Goal: Task Accomplishment & Management: Use online tool/utility

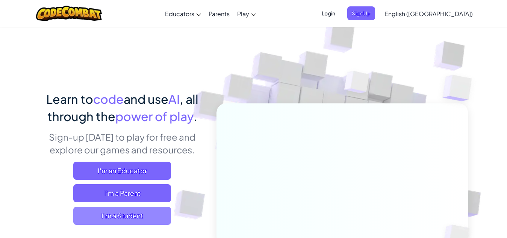
click at [122, 213] on span "I'm a Student" at bounding box center [122, 216] width 98 height 18
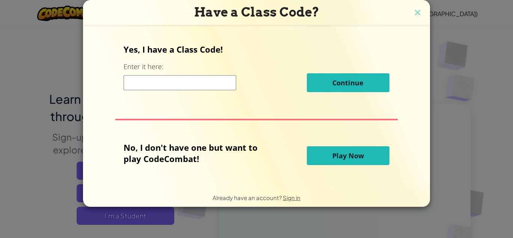
click at [318, 153] on button "Play Now" at bounding box center [348, 155] width 83 height 19
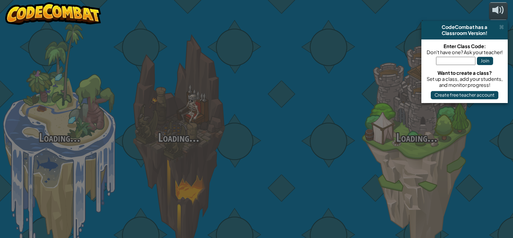
click at [318, 153] on div at bounding box center [297, 119] width 119 height 238
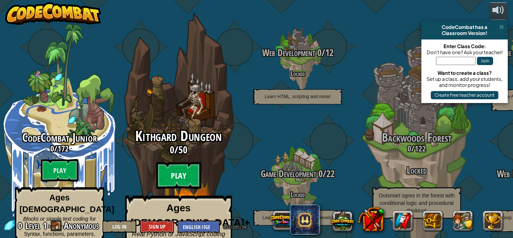
click at [181, 162] on btn "Play" at bounding box center [178, 175] width 45 height 27
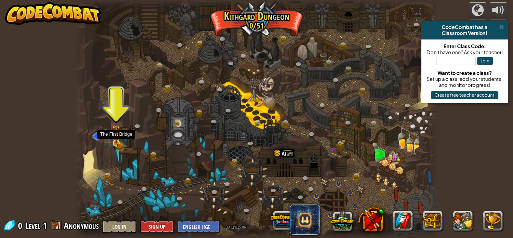
click at [116, 142] on img at bounding box center [116, 134] width 9 height 19
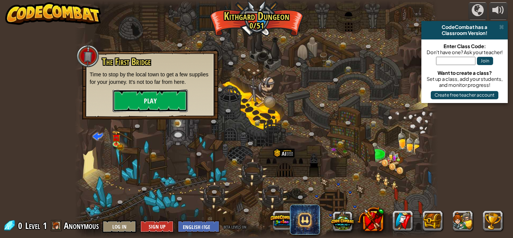
click at [143, 103] on button "Play" at bounding box center [150, 100] width 75 height 23
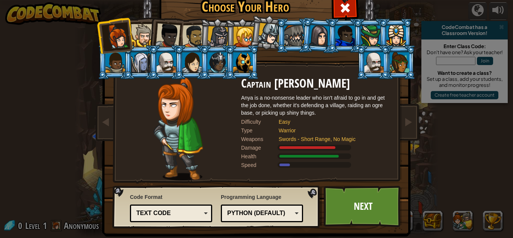
click at [133, 35] on div at bounding box center [142, 35] width 23 height 23
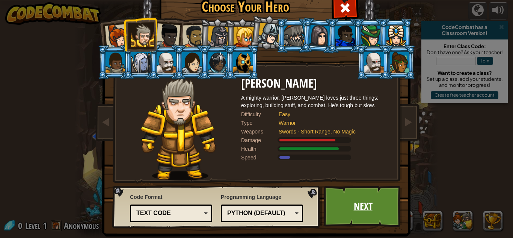
click at [353, 191] on link "Next" at bounding box center [363, 206] width 79 height 41
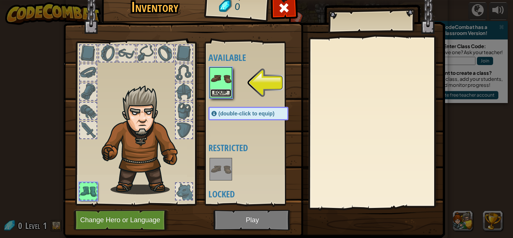
click at [217, 94] on button "Equip" at bounding box center [220, 93] width 21 height 8
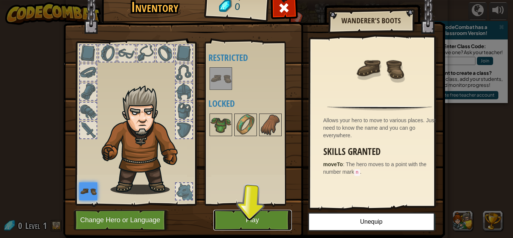
click at [254, 215] on button "Play" at bounding box center [252, 220] width 79 height 21
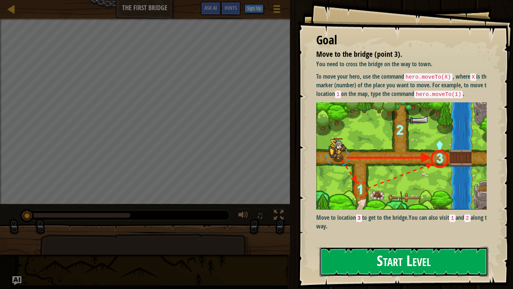
click at [337, 237] on button "Start Level" at bounding box center [404, 261] width 169 height 30
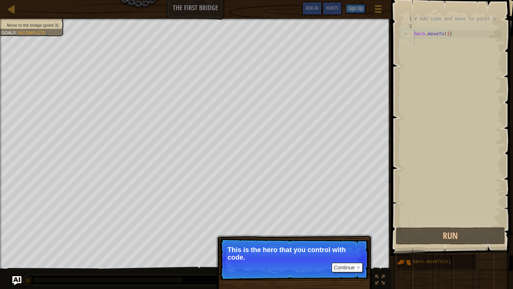
click at [349, 237] on p "Continue This is the hero that you control with code." at bounding box center [294, 259] width 149 height 42
click at [356, 237] on p "Continue This is the hero that you control with code." at bounding box center [294, 259] width 149 height 42
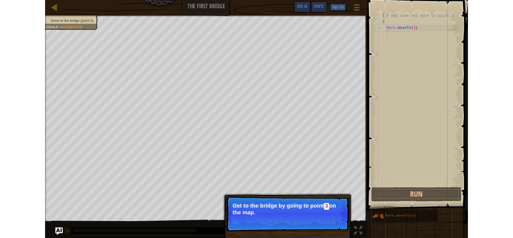
scroll to position [3, 0]
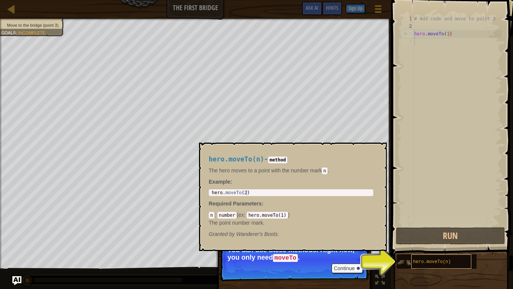
click at [423, 237] on span "hero.moveTo(n)" at bounding box center [432, 261] width 38 height 5
click at [406, 237] on img at bounding box center [404, 262] width 14 height 14
click at [397, 237] on img at bounding box center [404, 262] width 14 height 14
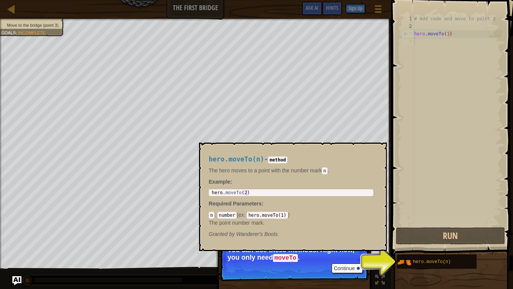
click at [406, 237] on img at bounding box center [404, 262] width 14 height 14
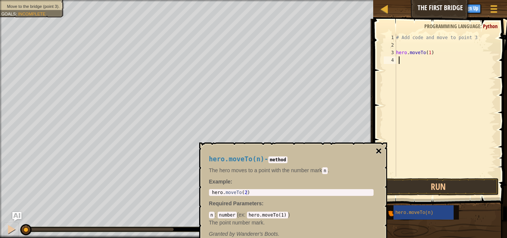
click at [379, 153] on button "×" at bounding box center [378, 151] width 6 height 11
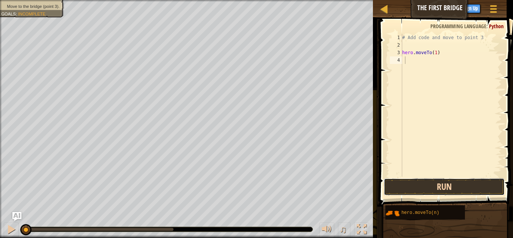
click at [418, 186] on button "Run" at bounding box center [444, 186] width 121 height 17
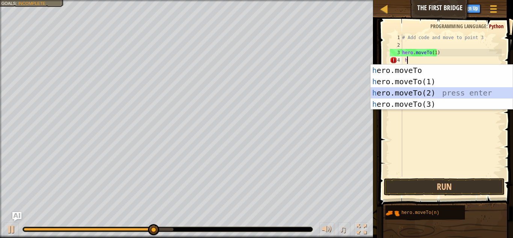
click at [413, 94] on div "h ero.moveTo press enter h ero.moveTo(1) press enter h ero.moveTo(2) press ente…" at bounding box center [442, 99] width 142 height 68
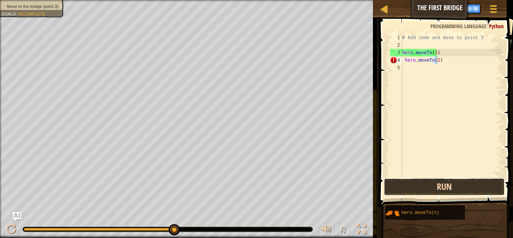
click at [426, 187] on button "Run" at bounding box center [444, 186] width 121 height 17
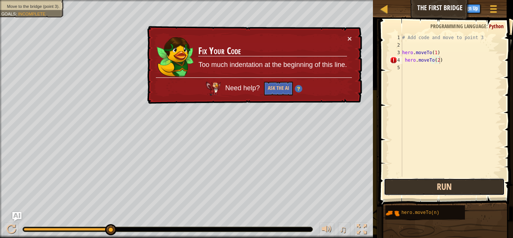
click at [426, 187] on button "Run" at bounding box center [444, 186] width 121 height 17
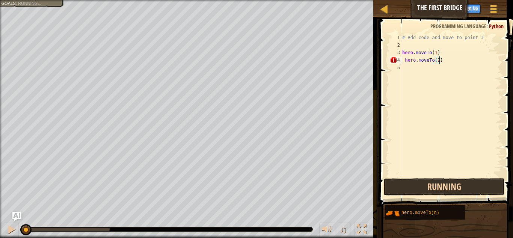
click at [426, 187] on button "Running" at bounding box center [444, 186] width 121 height 17
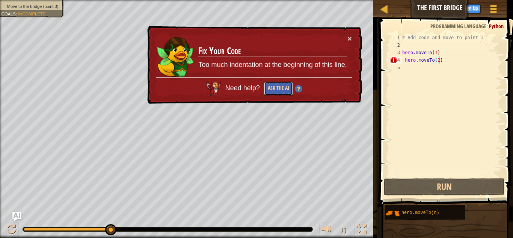
click at [277, 84] on button "Ask the AI" at bounding box center [278, 89] width 29 height 14
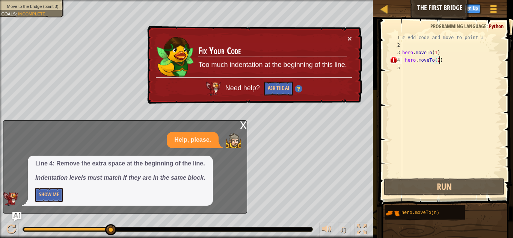
click at [403, 60] on div "# Add code and move to point 3 hero . moveTo ( 1 ) hero . moveTo ( 2 )" at bounding box center [451, 113] width 101 height 158
click at [437, 59] on div "# Add code and move to point 3 hero . moveTo ( 1 ) hero . moveTo ( 2 )" at bounding box center [451, 113] width 101 height 158
click at [403, 60] on div "# Add code and move to point 3 hero . moveTo ( 1 ) hero . moveTo ( 2 )" at bounding box center [451, 113] width 101 height 158
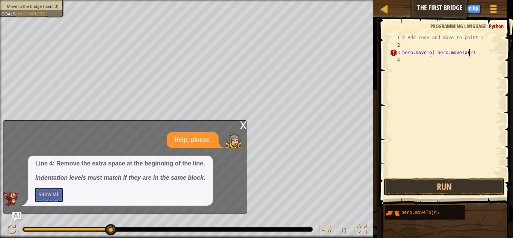
click at [469, 51] on div "# Add code and move to point 3 hero . moveTo ( hero . moveTo ( 2 )" at bounding box center [451, 113] width 101 height 158
click at [435, 53] on div "# Add code and move to point 3 hero . moveTo ( 2 )" at bounding box center [451, 113] width 101 height 158
type textarea "hero.moveTo(1)"
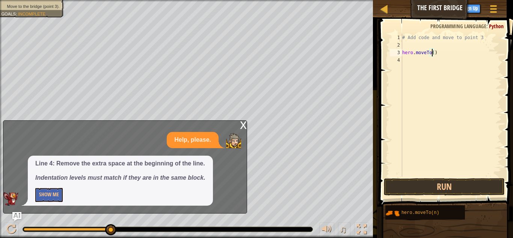
scroll to position [3, 3]
click at [438, 55] on div "# Add code and move to point 3 hero . moveTo ( 1 )" at bounding box center [451, 113] width 101 height 158
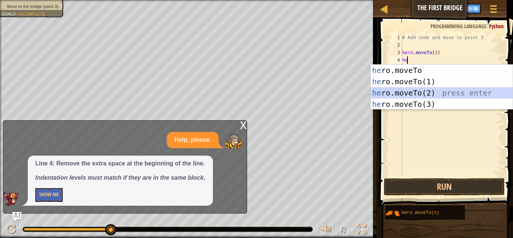
click at [410, 89] on div "he ro.moveTo press enter he ro.moveTo(1) press enter he ro.moveTo(2) press ente…" at bounding box center [442, 99] width 142 height 68
type textarea "hero.moveTo(2)"
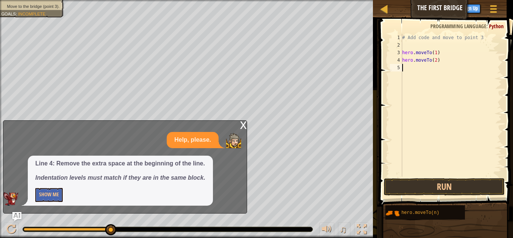
click at [407, 66] on div "# Add code and move to point 3 hero . moveTo ( 1 ) hero . moveTo ( 2 )" at bounding box center [451, 113] width 101 height 158
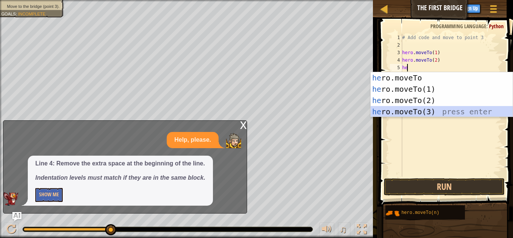
click at [407, 109] on div "he ro.moveTo press enter he ro.moveTo(1) press enter he ro.moveTo(2) press ente…" at bounding box center [442, 106] width 142 height 68
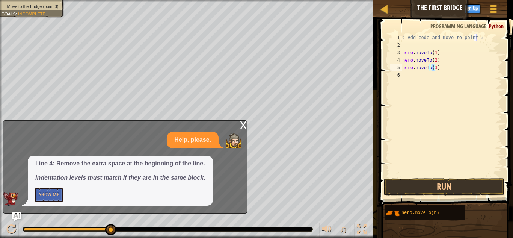
type textarea "hero.moveTo(3)"
click at [245, 123] on div "x" at bounding box center [243, 125] width 7 height 8
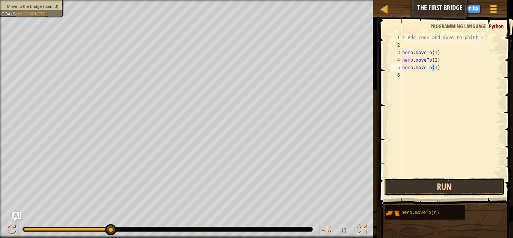
click at [418, 186] on button "Run" at bounding box center [444, 186] width 121 height 17
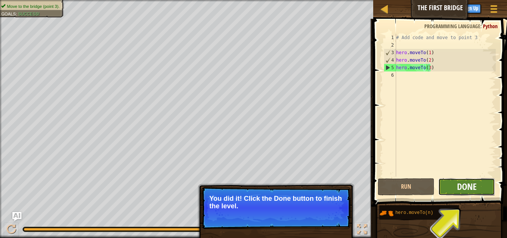
click at [468, 187] on span "Done" at bounding box center [467, 186] width 20 height 12
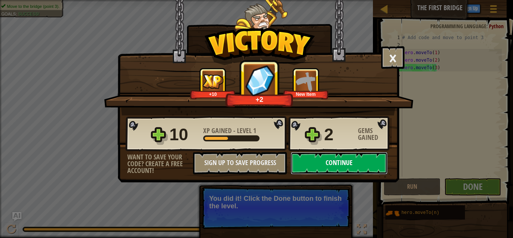
click at [350, 157] on button "Continue" at bounding box center [339, 163] width 97 height 23
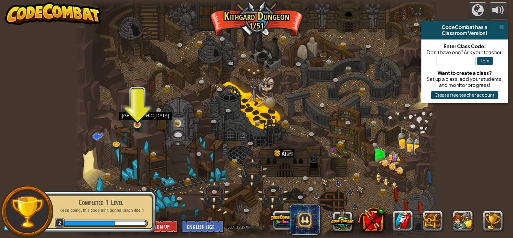
click at [138, 123] on img at bounding box center [137, 116] width 9 height 20
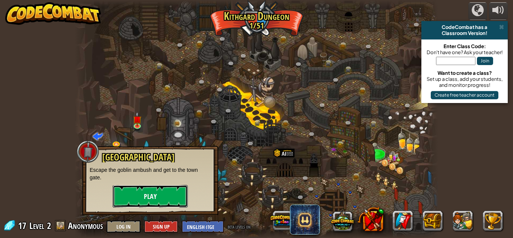
click at [151, 192] on button "Play" at bounding box center [150, 196] width 75 height 23
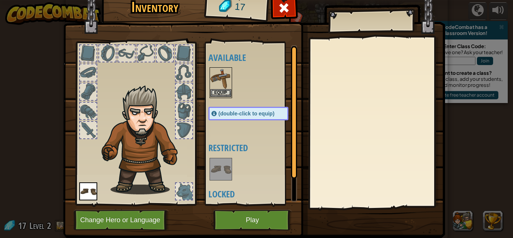
click at [221, 88] on img at bounding box center [220, 78] width 21 height 21
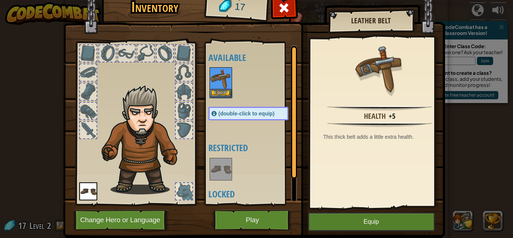
click at [221, 88] on img at bounding box center [220, 78] width 21 height 21
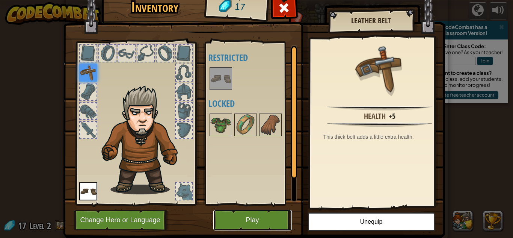
click at [256, 211] on button "Play" at bounding box center [252, 220] width 79 height 21
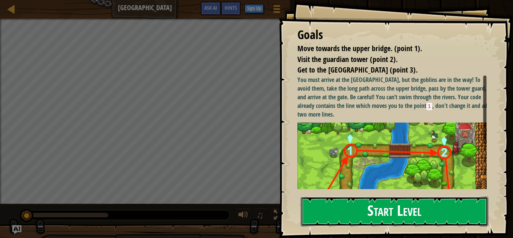
click at [343, 207] on button "Start Level" at bounding box center [394, 212] width 187 height 30
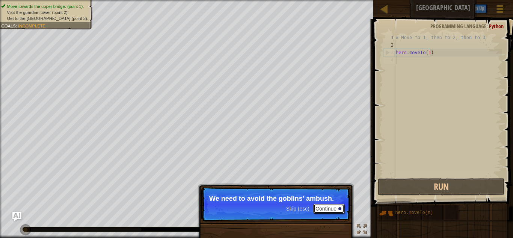
click at [336, 204] on button "Continue" at bounding box center [328, 209] width 31 height 10
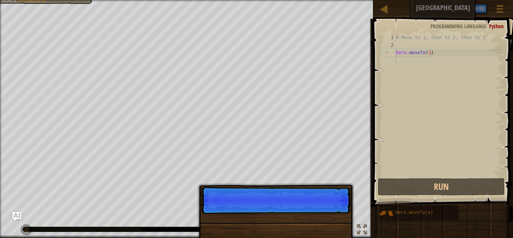
scroll to position [3, 0]
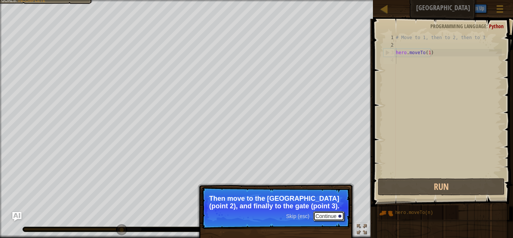
click at [326, 215] on button "Continue" at bounding box center [328, 216] width 31 height 10
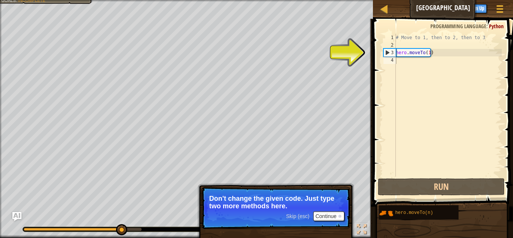
click at [334, 225] on p "Skip (esc) Continue Don't change the given code. Just type two more methods her…" at bounding box center [275, 208] width 149 height 42
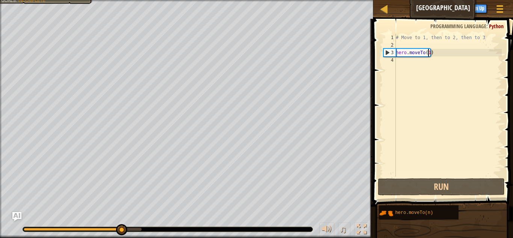
click at [428, 51] on div "# Move to 1, then to 2, then to 3 hero . moveTo ( 1 )" at bounding box center [448, 113] width 107 height 158
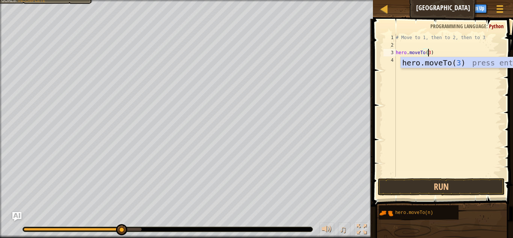
scroll to position [3, 3]
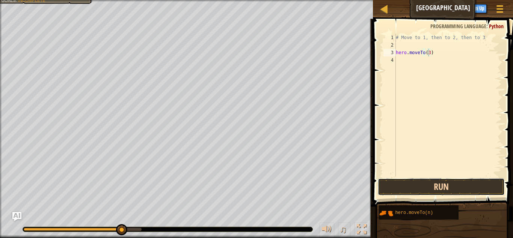
click at [451, 181] on button "Run" at bounding box center [441, 186] width 127 height 17
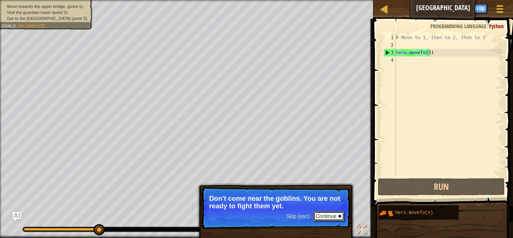
click at [322, 215] on button "Continue" at bounding box center [328, 216] width 31 height 10
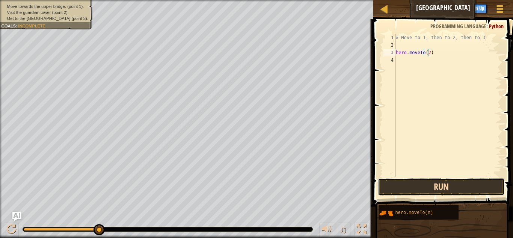
click at [445, 185] on button "Run" at bounding box center [441, 186] width 127 height 17
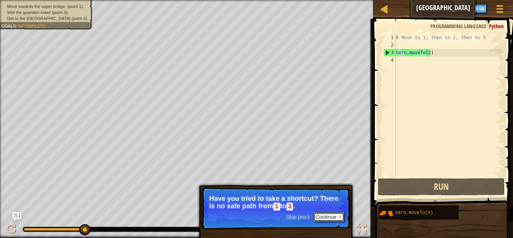
click at [331, 212] on button "Continue" at bounding box center [328, 217] width 31 height 10
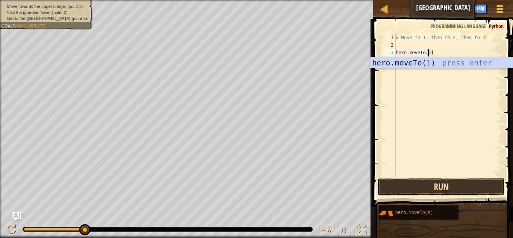
type textarea "hero.moveTo(1)"
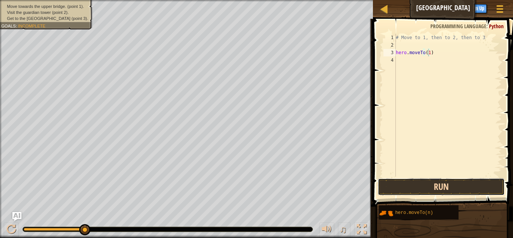
click at [416, 186] on button "Run" at bounding box center [441, 186] width 127 height 17
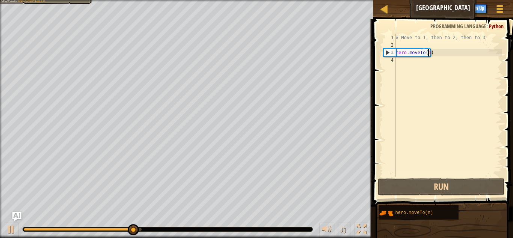
click at [397, 61] on div "# Move to 1, then to 2, then to 3 hero . moveTo ( 1 )" at bounding box center [448, 113] width 107 height 158
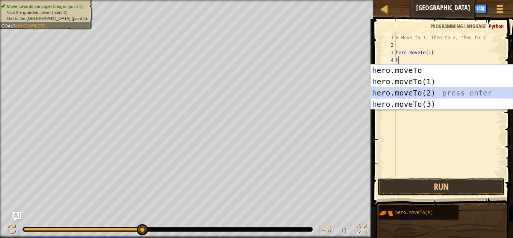
click at [414, 92] on div "h ero.moveTo press enter h ero.moveTo(1) press enter h ero.moveTo(2) press ente…" at bounding box center [442, 99] width 142 height 68
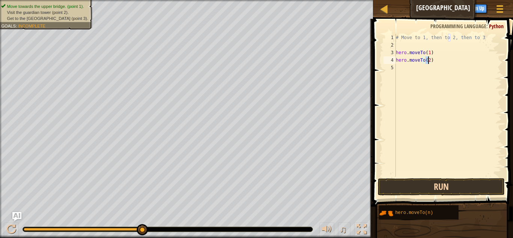
type textarea "hero.moveTo(2)"
click at [411, 186] on button "Run" at bounding box center [441, 186] width 127 height 17
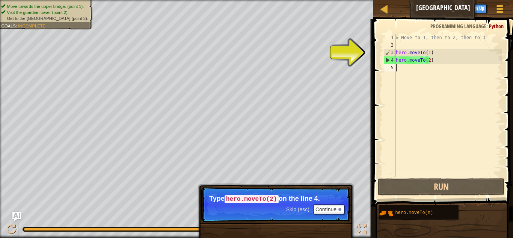
click at [397, 69] on div "# Move to 1, then to 2, then to 3 hero . moveTo ( 1 ) hero . moveTo ( 2 )" at bounding box center [448, 113] width 107 height 158
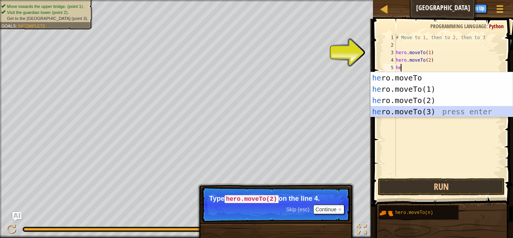
click at [419, 111] on div "he ro.moveTo press enter he ro.moveTo(1) press enter he ro.moveTo(2) press ente…" at bounding box center [442, 106] width 142 height 68
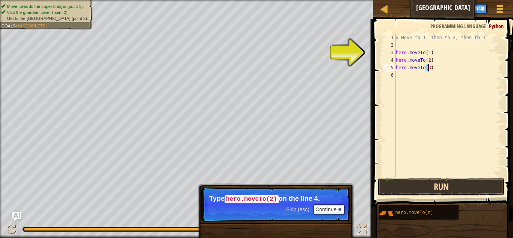
type textarea "hero.moveTo(3)"
click at [440, 185] on button "Run" at bounding box center [441, 186] width 127 height 17
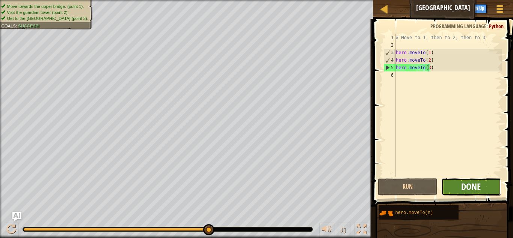
click at [465, 188] on span "Done" at bounding box center [471, 186] width 20 height 12
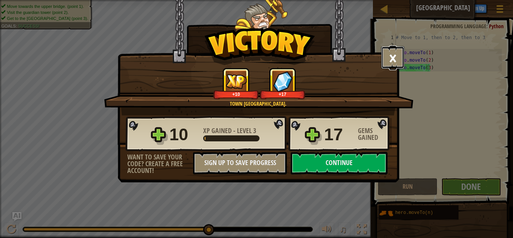
click at [390, 57] on button "×" at bounding box center [392, 57] width 23 height 23
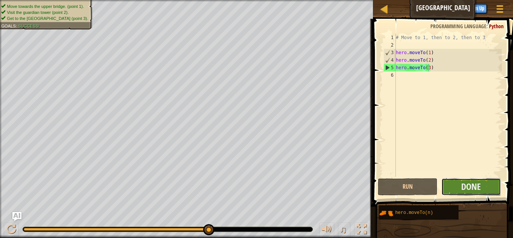
click at [458, 186] on button "Done" at bounding box center [472, 186] width 60 height 17
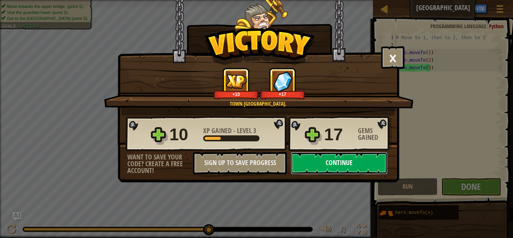
click at [358, 163] on button "Continue" at bounding box center [339, 163] width 97 height 23
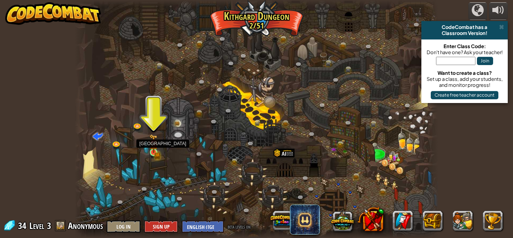
click at [154, 152] on img at bounding box center [154, 143] width 9 height 19
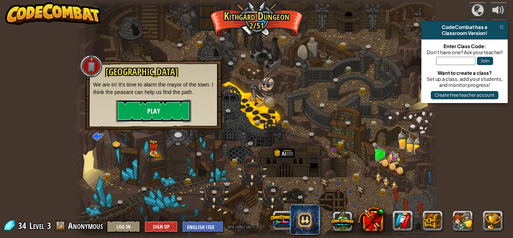
click at [157, 115] on button "Play" at bounding box center [153, 111] width 75 height 23
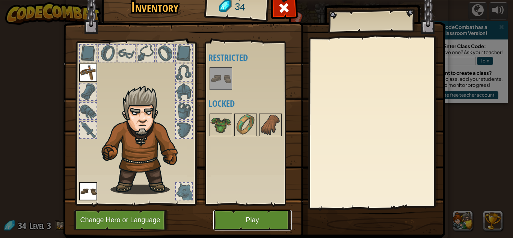
click at [243, 214] on button "Play" at bounding box center [252, 220] width 79 height 21
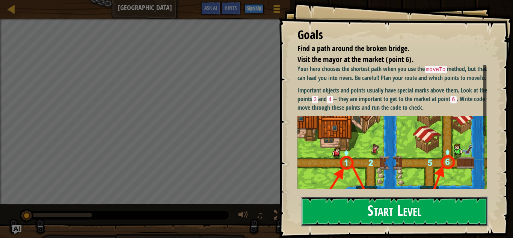
click at [331, 205] on button "Start Level" at bounding box center [394, 212] width 187 height 30
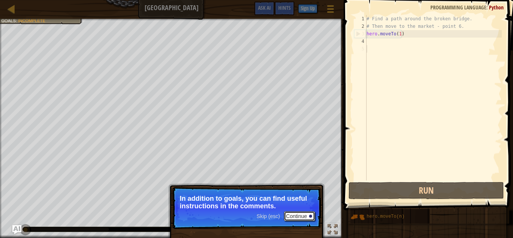
click at [310, 215] on div at bounding box center [310, 216] width 3 height 3
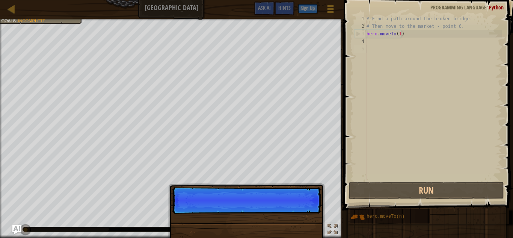
scroll to position [3, 0]
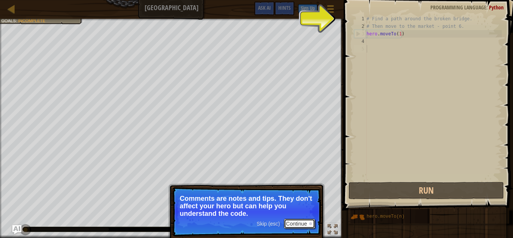
click at [309, 224] on div at bounding box center [310, 223] width 3 height 3
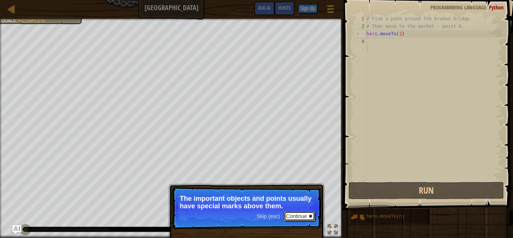
click at [310, 215] on div at bounding box center [310, 216] width 3 height 3
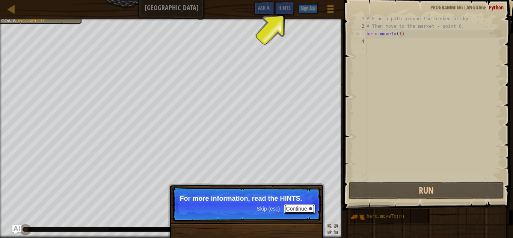
click at [306, 211] on button "Continue" at bounding box center [299, 209] width 31 height 10
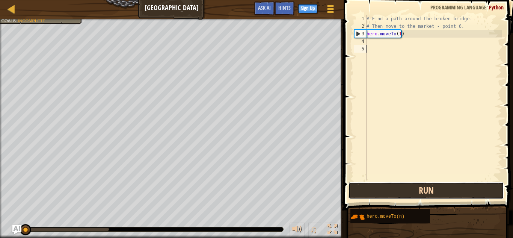
click at [419, 187] on button "Run" at bounding box center [427, 190] width 156 height 17
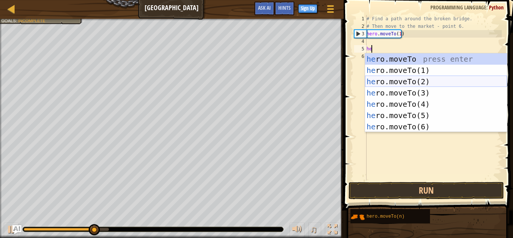
click at [395, 81] on div "he ro.moveTo press enter he ro.moveTo(1) press enter he ro.moveTo(2) press ente…" at bounding box center [436, 103] width 142 height 101
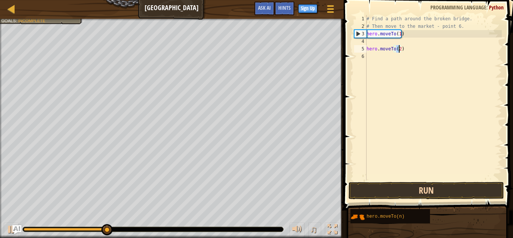
type textarea "hero.moveTo(2)"
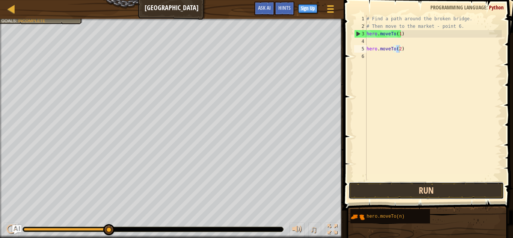
click at [393, 193] on button "Run" at bounding box center [427, 190] width 156 height 17
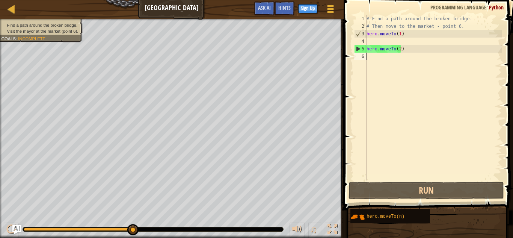
click at [367, 58] on div "# Find a path around the broken bridge. # Then move to the market - point 6. he…" at bounding box center [433, 105] width 137 height 180
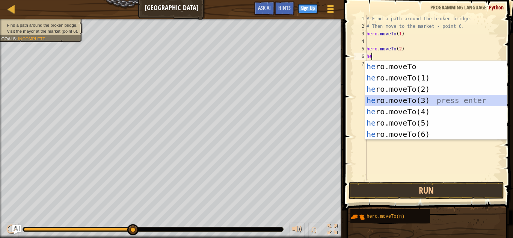
click at [386, 99] on div "he ro.moveTo press enter he ro.moveTo(1) press enter he ro.moveTo(2) press ente…" at bounding box center [436, 111] width 142 height 101
type textarea "hero.moveTo(3)"
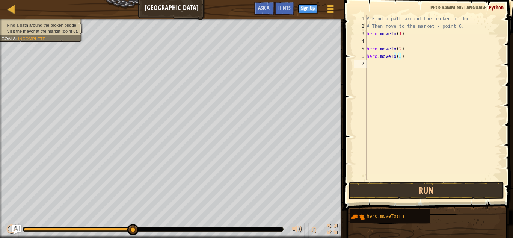
click at [368, 65] on div "# Find a path around the broken bridge. # Then move to the market - point 6. he…" at bounding box center [433, 105] width 137 height 180
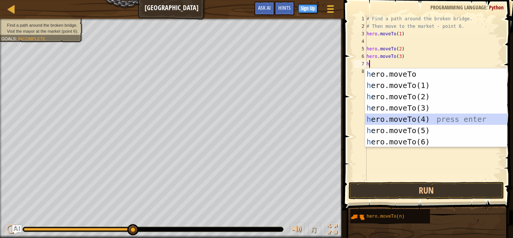
click at [408, 117] on div "h ero.moveTo press enter h ero.moveTo(1) press enter h ero.moveTo(2) press ente…" at bounding box center [436, 118] width 142 height 101
type textarea "hero.moveTo(4)"
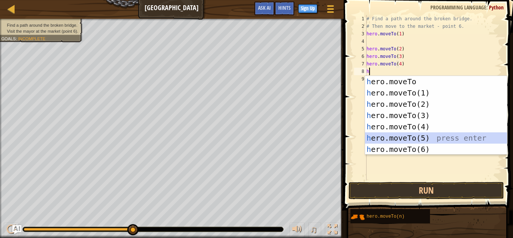
type textarea "hero.moveTo(5)"
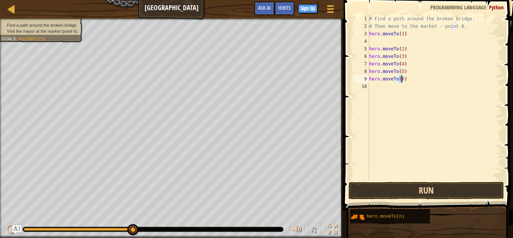
type textarea "hero.moveTo(6)"
click at [434, 191] on button "Run" at bounding box center [427, 190] width 156 height 17
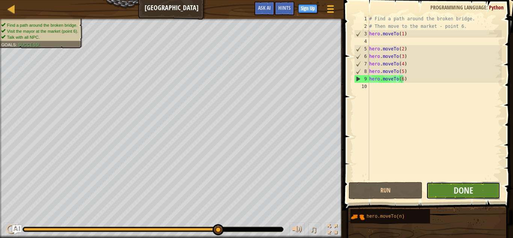
click at [485, 188] on button "Done" at bounding box center [463, 190] width 74 height 17
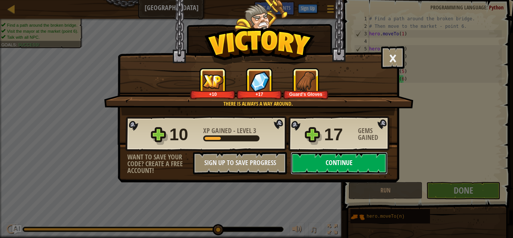
click at [342, 158] on button "Continue" at bounding box center [339, 163] width 97 height 23
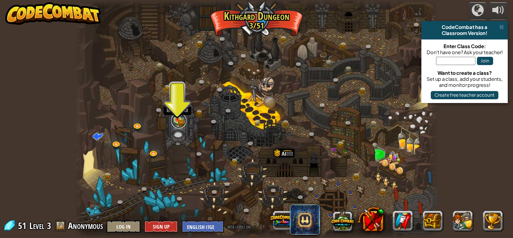
click at [177, 121] on link at bounding box center [178, 120] width 15 height 15
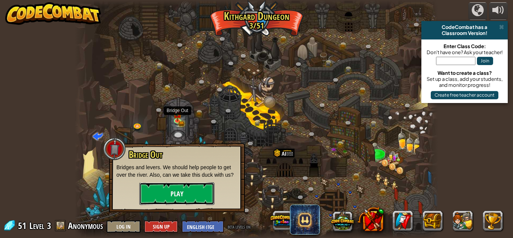
click at [162, 192] on button "Play" at bounding box center [176, 193] width 75 height 23
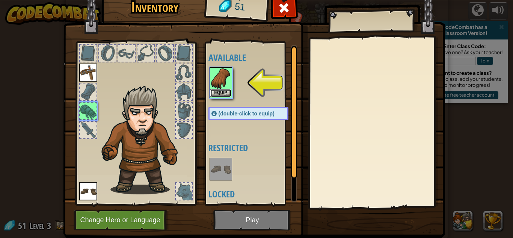
click at [216, 91] on button "Equip" at bounding box center [220, 93] width 21 height 8
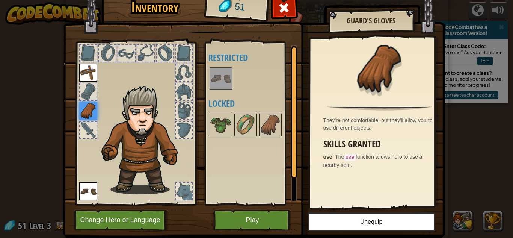
click at [89, 72] on img at bounding box center [88, 73] width 18 height 18
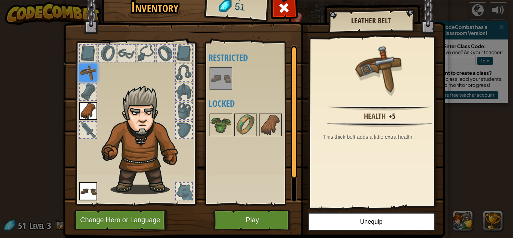
click at [85, 110] on img at bounding box center [88, 111] width 18 height 18
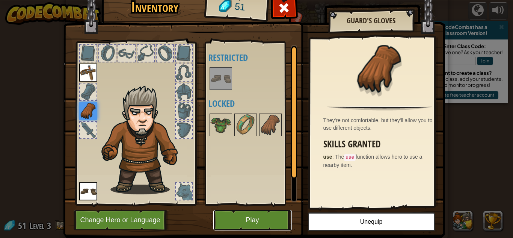
click at [262, 216] on button "Play" at bounding box center [252, 220] width 79 height 21
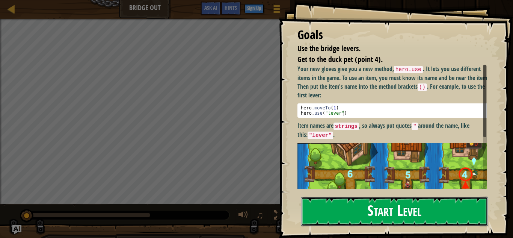
click at [376, 201] on button "Start Level" at bounding box center [394, 212] width 187 height 30
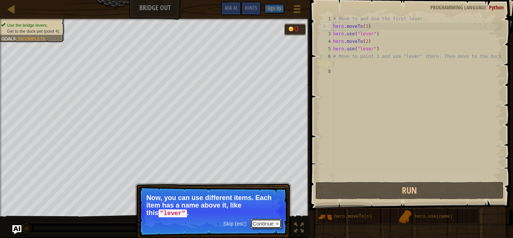
click at [274, 219] on button "Continue" at bounding box center [266, 224] width 31 height 10
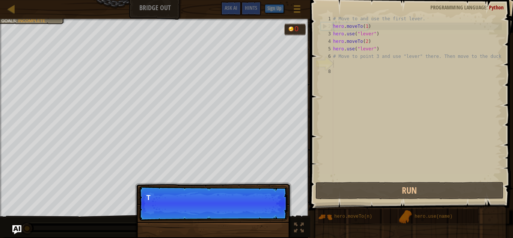
scroll to position [3, 0]
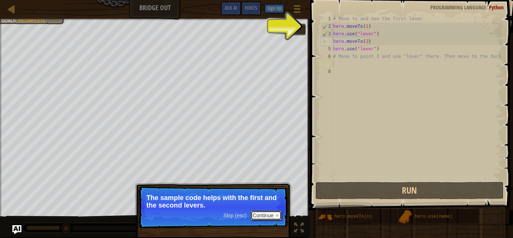
click at [274, 216] on button "Continue" at bounding box center [266, 215] width 31 height 10
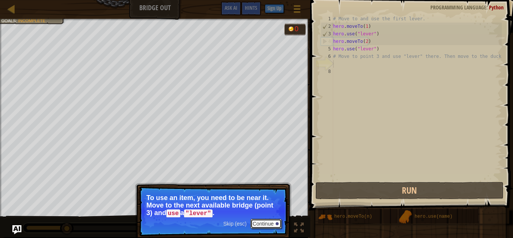
click at [272, 220] on button "Continue" at bounding box center [266, 224] width 31 height 10
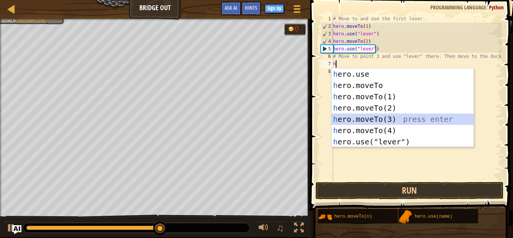
click at [382, 118] on div "h ero.use press enter h ero.moveTo press enter h ero.moveTo(1) press enter h er…" at bounding box center [403, 118] width 142 height 101
type textarea "hero.moveTo(3)"
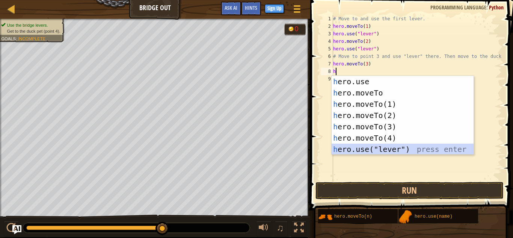
click at [360, 147] on div "h ero.use press enter h ero.moveTo press enter h ero.moveTo(1) press enter h er…" at bounding box center [403, 126] width 142 height 101
type textarea "hero.use("lever")"
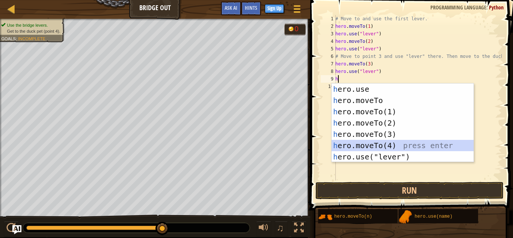
click at [379, 144] on div "h ero.use press enter h ero.moveTo press enter h ero.moveTo(1) press enter h er…" at bounding box center [403, 133] width 142 height 101
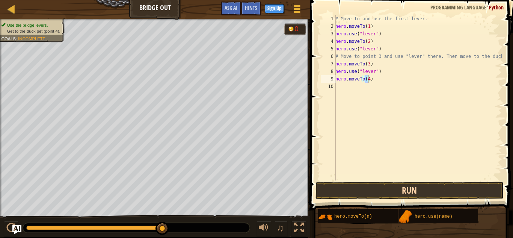
type textarea "hero.moveTo(4)"
click at [389, 186] on button "Run" at bounding box center [410, 190] width 188 height 17
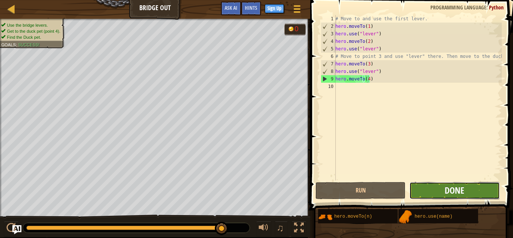
click at [448, 188] on span "Done" at bounding box center [455, 190] width 20 height 12
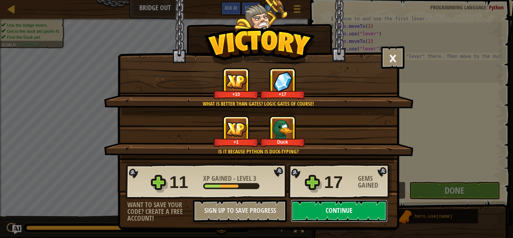
click at [318, 207] on button "Continue" at bounding box center [339, 211] width 97 height 23
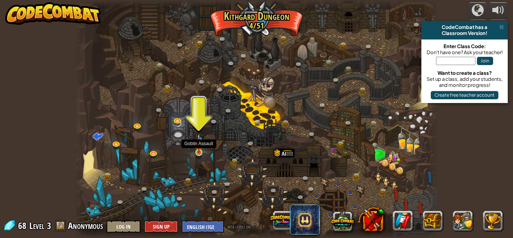
click at [199, 150] on img at bounding box center [199, 143] width 9 height 20
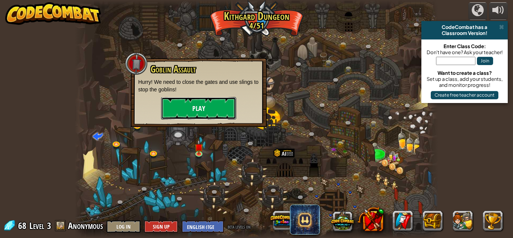
click at [211, 108] on button "Play" at bounding box center [198, 108] width 75 height 23
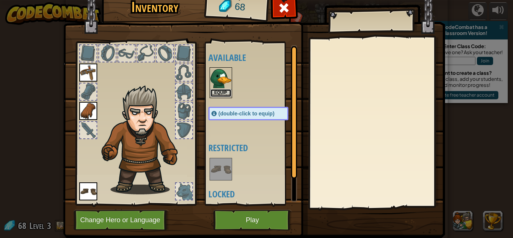
click at [222, 93] on button "Equip" at bounding box center [220, 93] width 21 height 8
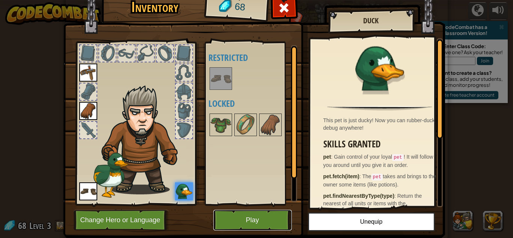
click at [267, 214] on button "Play" at bounding box center [252, 220] width 79 height 21
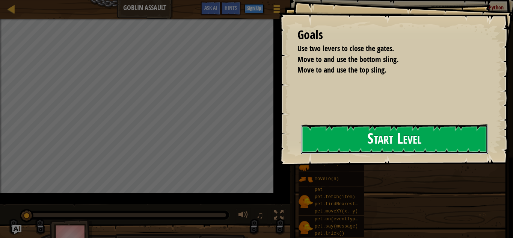
click at [351, 138] on button "Start Level" at bounding box center [394, 139] width 187 height 30
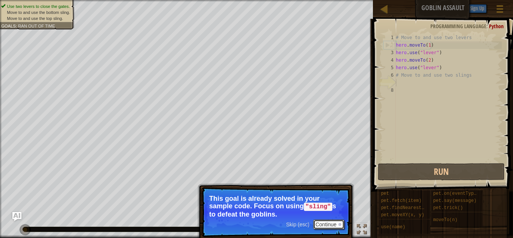
click at [333, 221] on button "Continue" at bounding box center [328, 224] width 31 height 10
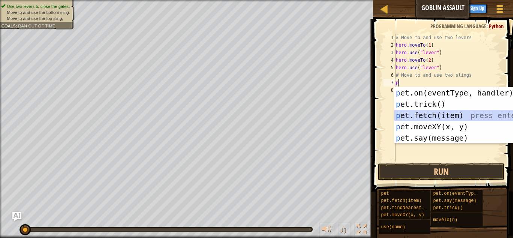
click at [441, 115] on div "p et.on(eventType, handler) press enter p et.trick() press enter p et.fetch(ite…" at bounding box center [466, 126] width 142 height 79
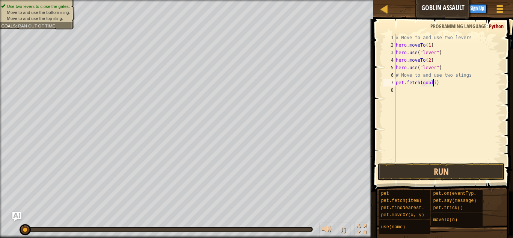
scroll to position [3, 3]
click at [428, 173] on button "Run" at bounding box center [441, 171] width 127 height 17
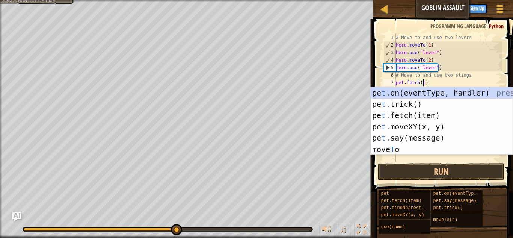
scroll to position [3, 2]
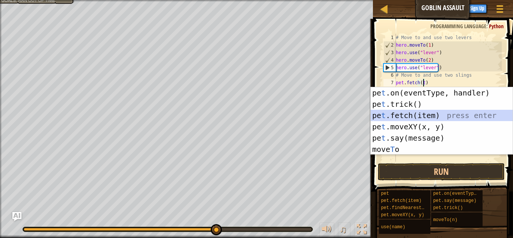
click at [419, 113] on div "pe t .on(eventType, handler) press enter pe t .trick() press enter pe t .fetch(…" at bounding box center [442, 132] width 142 height 90
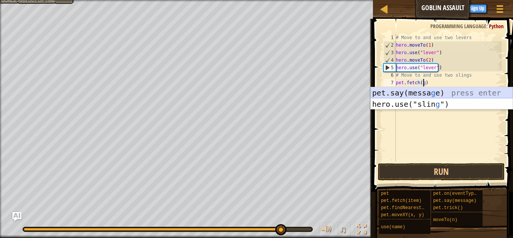
click at [418, 92] on div "pet.say([PERSON_NAME]) press enter hero.use("slin g ") press enter" at bounding box center [442, 109] width 142 height 45
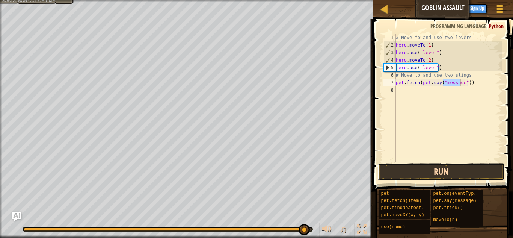
click at [427, 174] on button "Run" at bounding box center [441, 171] width 127 height 17
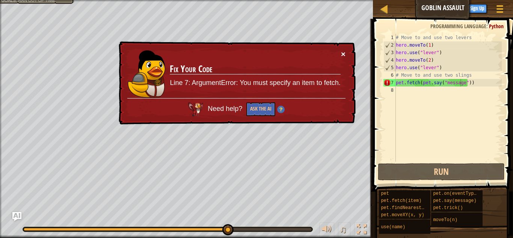
click at [343, 53] on button "×" at bounding box center [343, 54] width 5 height 8
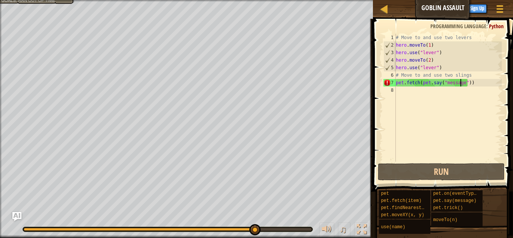
click at [470, 82] on div "# Move to and use two levers hero . moveTo ( 1 ) hero . use ( "lever" ) hero . …" at bounding box center [448, 105] width 107 height 143
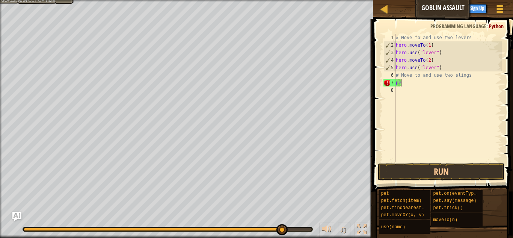
scroll to position [3, 0]
type textarea "p"
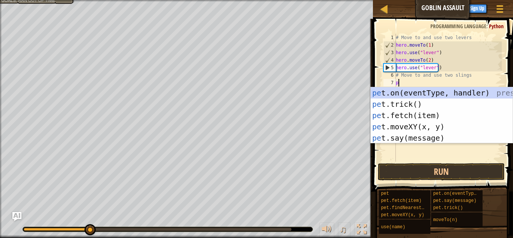
type textarea "p"
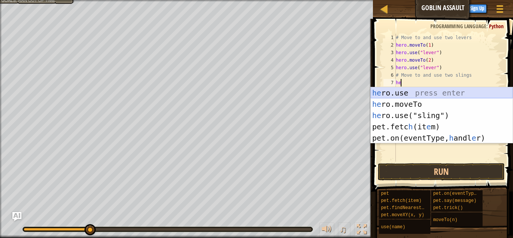
click at [410, 97] on div "he ro.use press enter he ro.moveTo press enter he ro.use("sling") press enter p…" at bounding box center [442, 126] width 142 height 79
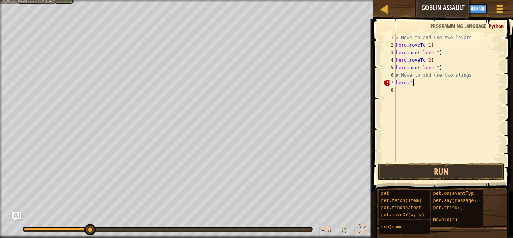
click at [414, 81] on div "# Move to and use two levers hero . moveTo ( 1 ) hero . use ( "lever" ) hero . …" at bounding box center [448, 105] width 107 height 143
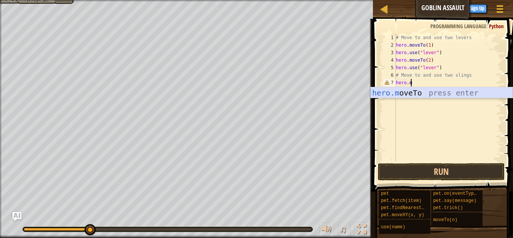
click at [412, 93] on div "hero.m oveTo press enter" at bounding box center [442, 104] width 142 height 34
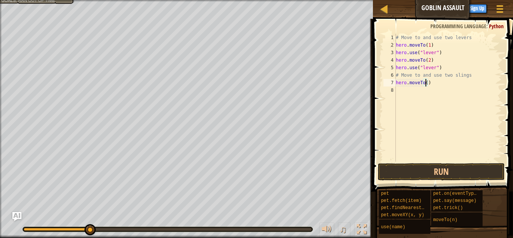
type textarea "hero.moveTo(3)"
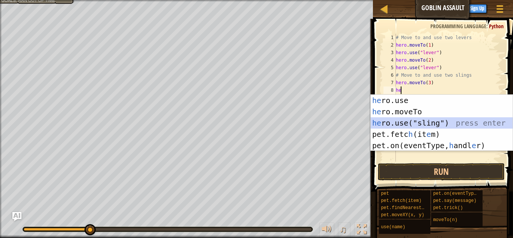
click at [413, 121] on div "he ro.use press enter he ro.moveTo press enter he ro.use("sling") press enter p…" at bounding box center [442, 134] width 142 height 79
type textarea "hero.use("sling")"
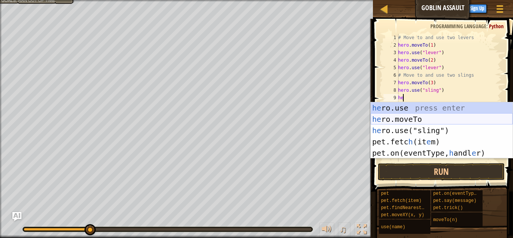
click at [404, 115] on div "he ro.use press enter he ro.moveTo press enter he ro.use("sling") press enter p…" at bounding box center [442, 141] width 142 height 79
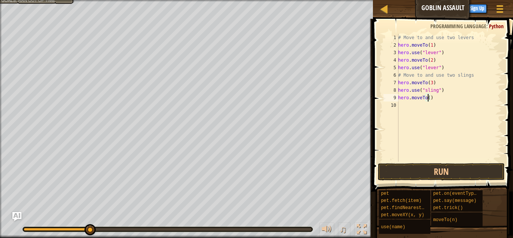
type textarea "hero.moveTo(4)"
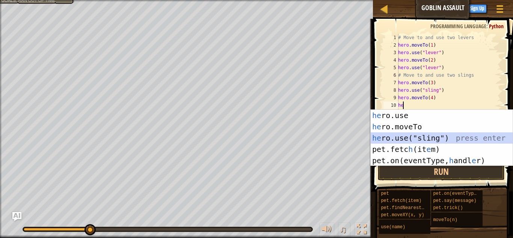
click at [406, 136] on div "he ro.use press enter he ro.moveTo press enter he ro.use("sling") press enter p…" at bounding box center [442, 149] width 142 height 79
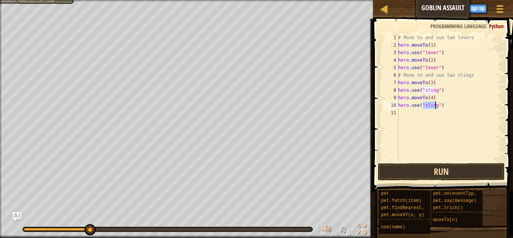
type textarea "hero.use("sling")"
click at [446, 169] on button "Run" at bounding box center [441, 171] width 127 height 17
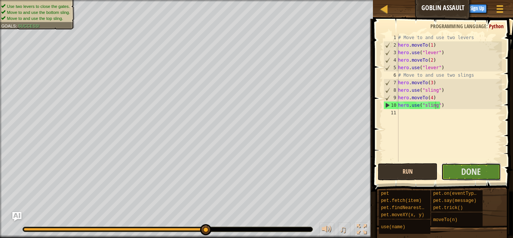
click at [446, 169] on button "Done" at bounding box center [472, 171] width 60 height 17
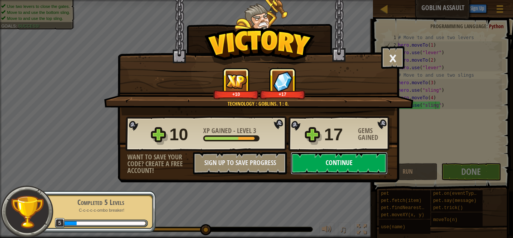
click at [363, 157] on button "Continue" at bounding box center [339, 163] width 97 height 23
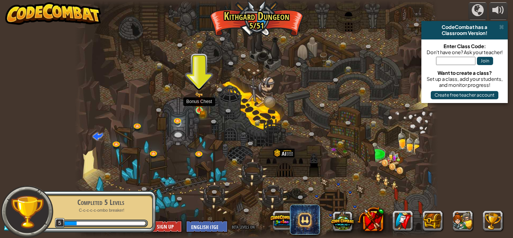
click at [200, 108] on img at bounding box center [199, 101] width 9 height 19
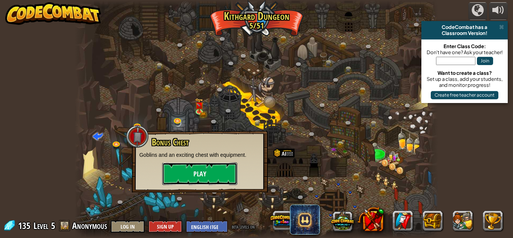
click at [211, 169] on button "Play" at bounding box center [199, 173] width 75 height 23
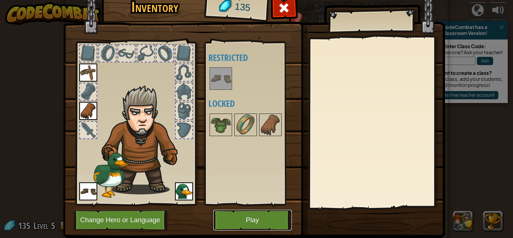
click at [246, 219] on button "Play" at bounding box center [252, 220] width 79 height 21
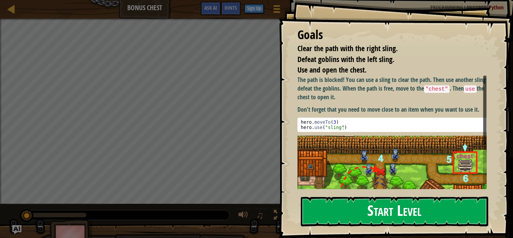
click at [343, 218] on button "Start Level" at bounding box center [394, 212] width 187 height 30
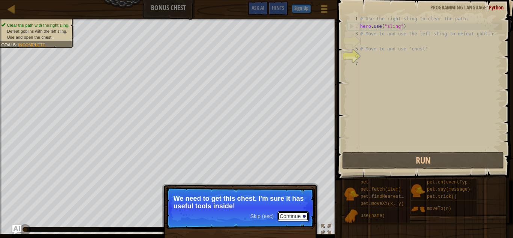
click at [290, 213] on button "Continue" at bounding box center [293, 216] width 31 height 10
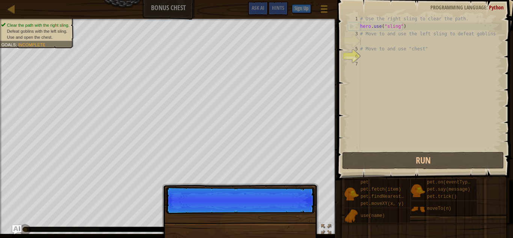
scroll to position [3, 0]
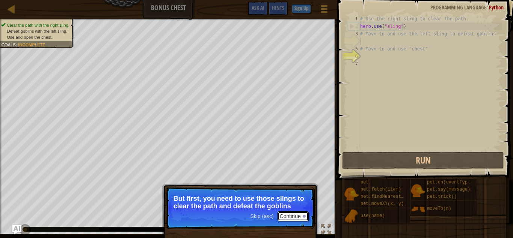
click at [305, 217] on div at bounding box center [304, 216] width 3 height 3
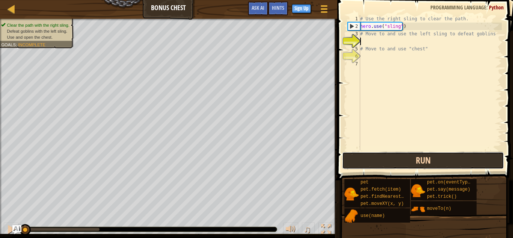
click at [377, 156] on button "Run" at bounding box center [423, 160] width 162 height 17
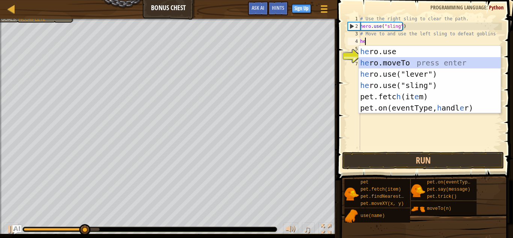
click at [400, 63] on div "he ro.use press enter he ro.moveTo press enter he ro.use("lever") press enter h…" at bounding box center [430, 91] width 142 height 90
type textarea "hero.moveTo(2)"
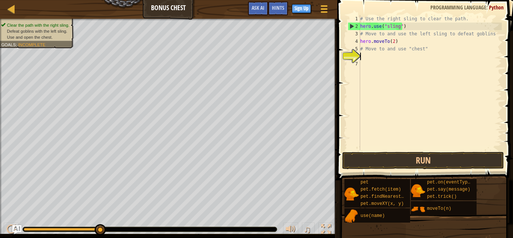
click at [364, 57] on div "# Use the right sling to clear the path. hero . use ( "sling" ) # Move to and u…" at bounding box center [430, 90] width 143 height 150
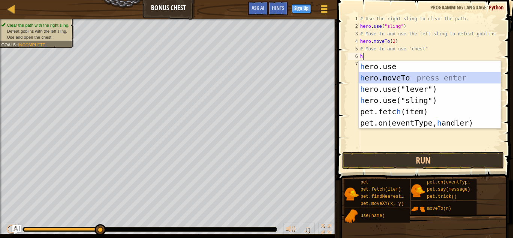
click at [390, 76] on div "h ero.use press enter h ero.moveTo press enter h ero.use("lever") press enter h…" at bounding box center [430, 106] width 142 height 90
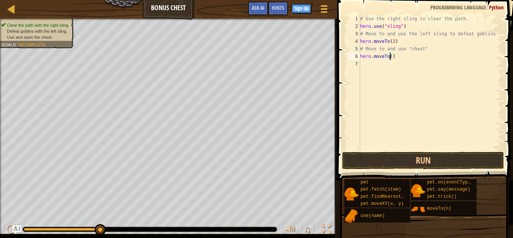
type textarea "hero.moveTo(3)"
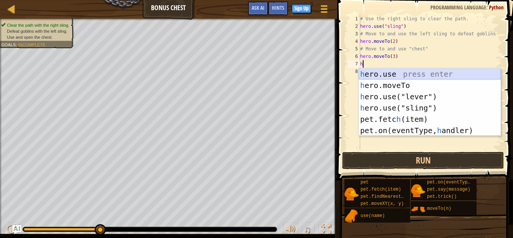
click at [401, 76] on div "h ero.use press enter h ero.moveTo press enter h ero.use("lever") press enter h…" at bounding box center [430, 113] width 142 height 90
type textarea "hero.use("sling")"
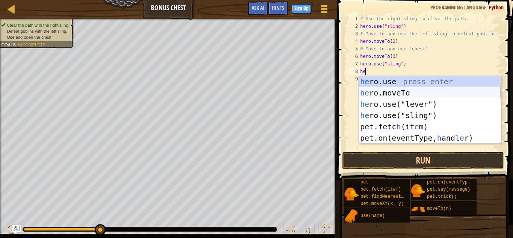
click at [398, 91] on div "he ro.use press enter he ro.moveTo press enter he ro.use("lever") press enter h…" at bounding box center [430, 121] width 142 height 90
type textarea "hero.moveTo(2)"
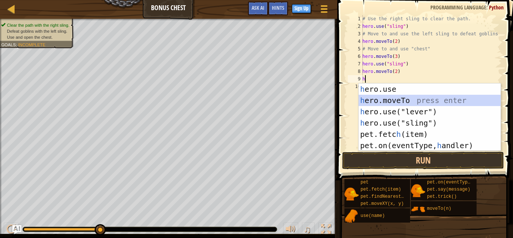
click at [416, 97] on div "h ero.use press enter h ero.moveTo press enter h ero.use("lever") press enter h…" at bounding box center [430, 128] width 142 height 90
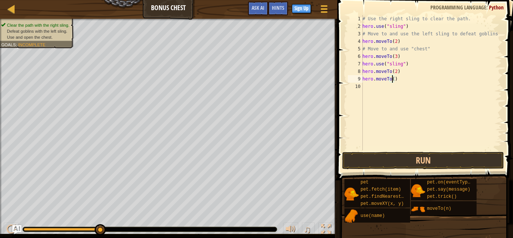
type textarea "hero.moveTo(4)"
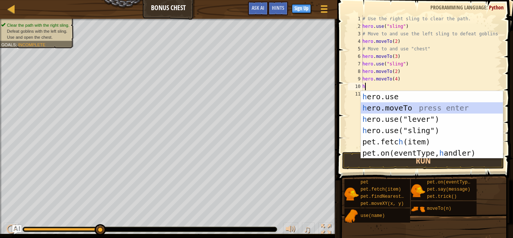
click at [395, 107] on div "h ero.use press enter h ero.moveTo press enter h ero.use("lever") press enter h…" at bounding box center [432, 136] width 142 height 90
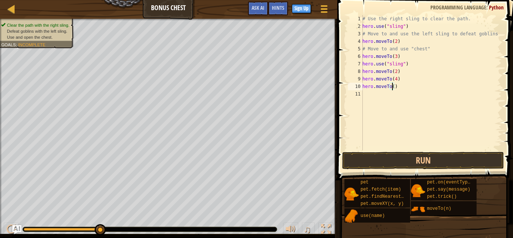
type textarea "hero.moveTo(5)"
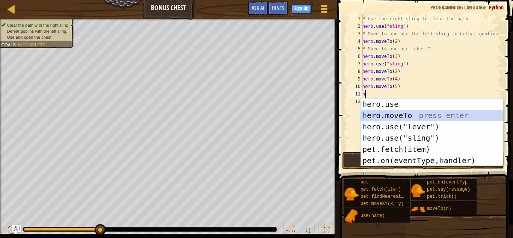
click at [393, 119] on div "h ero.use press enter h ero.moveTo press enter h ero.use("lever") press enter h…" at bounding box center [432, 143] width 142 height 90
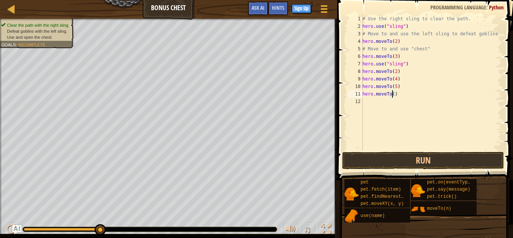
type textarea "hero.moveTo(6)"
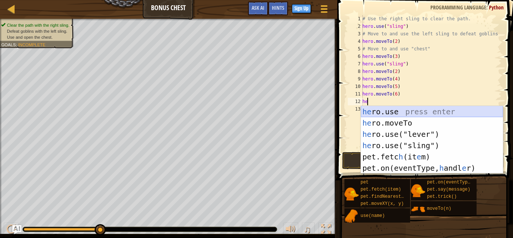
click at [392, 112] on div "he ro.use press enter he ro.moveTo press enter he ro.use("lever") press enter h…" at bounding box center [432, 151] width 142 height 90
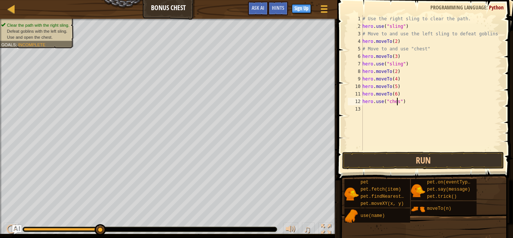
scroll to position [3, 3]
type textarea "hero.use("chest")"
click at [419, 158] on button "Run" at bounding box center [423, 160] width 162 height 17
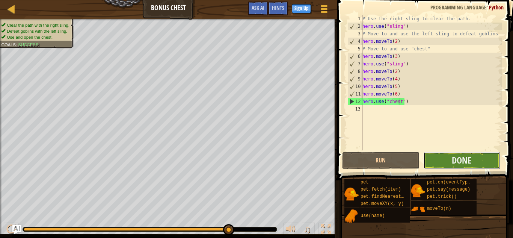
click at [447, 157] on button "Done" at bounding box center [461, 160] width 77 height 17
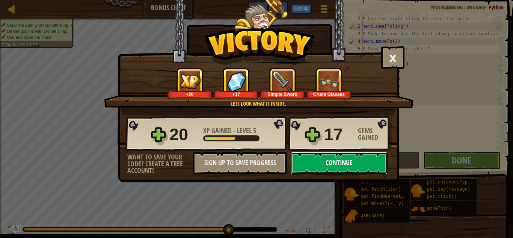
click at [361, 159] on button "Continue" at bounding box center [339, 163] width 97 height 23
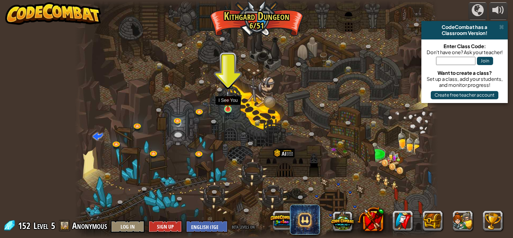
click at [228, 109] on img at bounding box center [228, 100] width 9 height 20
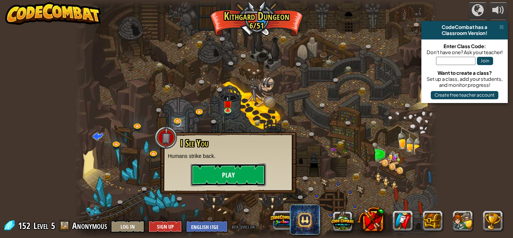
click at [236, 173] on button "Play" at bounding box center [228, 174] width 75 height 23
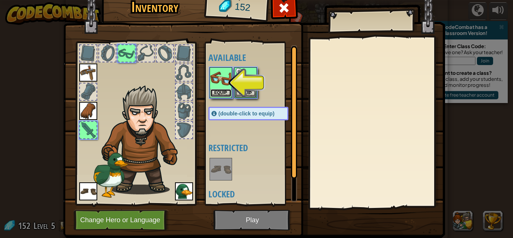
click at [224, 93] on button "Equip" at bounding box center [220, 93] width 21 height 8
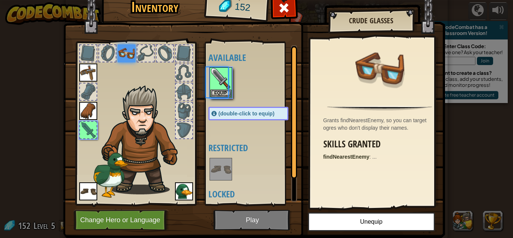
click at [224, 1] on body "powered by CodeCombat has a Classroom Version! Enter Class Code: Don't have one…" at bounding box center [256, 0] width 513 height 1
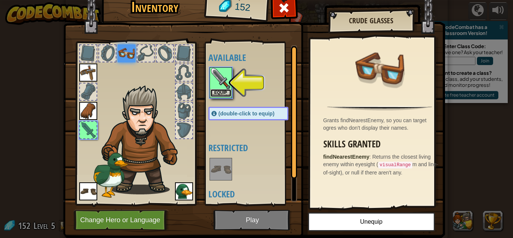
click at [224, 93] on button "Equip" at bounding box center [220, 93] width 21 height 8
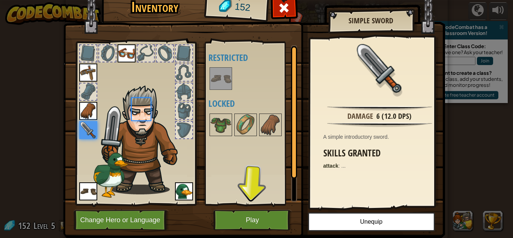
click at [224, 1] on body "powered by CodeCombat has a Classroom Version! Enter Class Code: Don't have one…" at bounding box center [256, 0] width 513 height 1
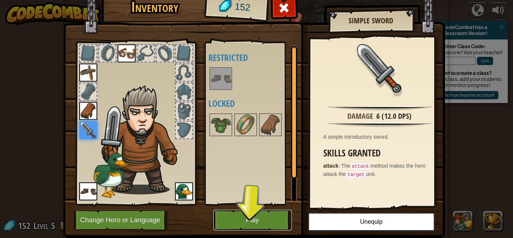
click at [262, 217] on button "Play" at bounding box center [252, 220] width 79 height 21
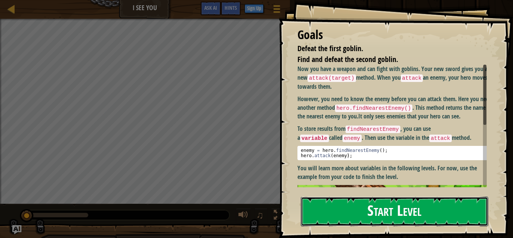
click at [351, 213] on button "Start Level" at bounding box center [394, 212] width 187 height 30
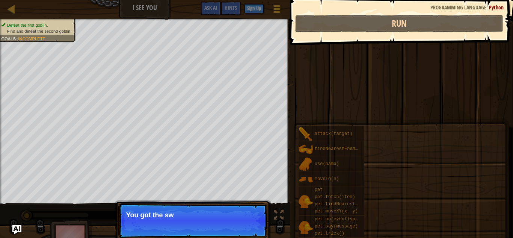
click at [351, 213] on div "attack(target) findNearestEnemy() use(name) moveTo(n) pet pet.fetch(item) pet.f…" at bounding box center [403, 182] width 210 height 112
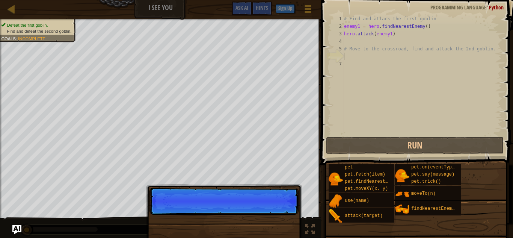
scroll to position [3, 0]
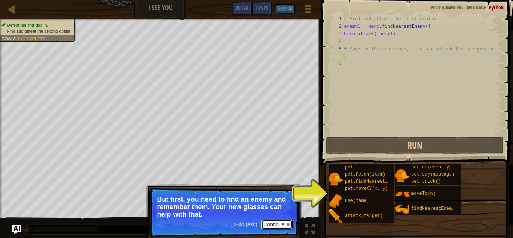
click at [285, 225] on button "Continue" at bounding box center [276, 224] width 31 height 10
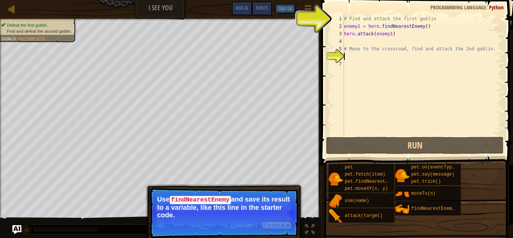
click at [285, 225] on button "Continue" at bounding box center [276, 225] width 31 height 10
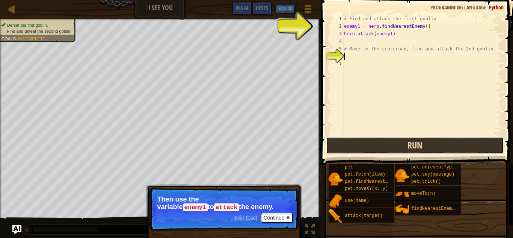
click at [372, 145] on button "Run" at bounding box center [415, 145] width 178 height 17
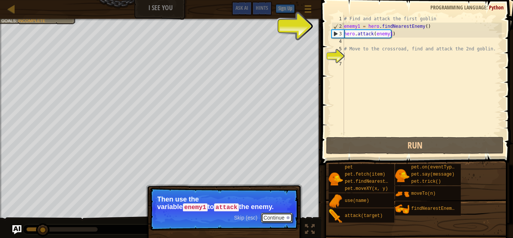
click at [285, 216] on button "Continue" at bounding box center [276, 218] width 31 height 10
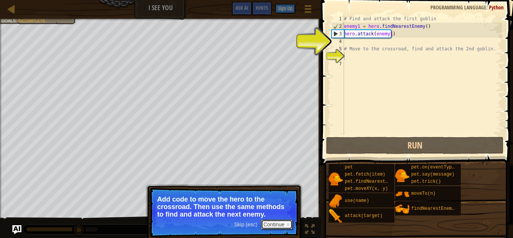
click at [285, 227] on button "Continue" at bounding box center [276, 224] width 31 height 10
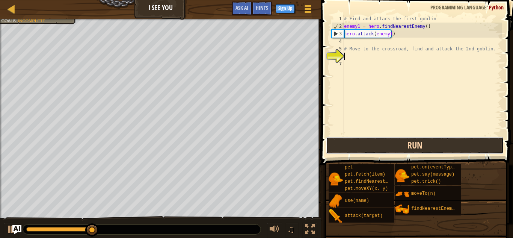
click at [377, 148] on button "Run" at bounding box center [415, 145] width 178 height 17
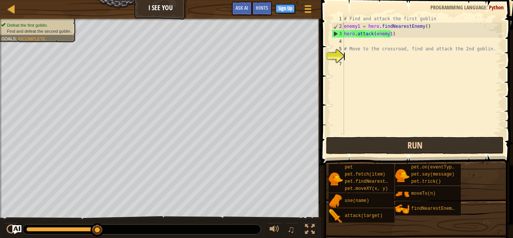
type textarea "h"
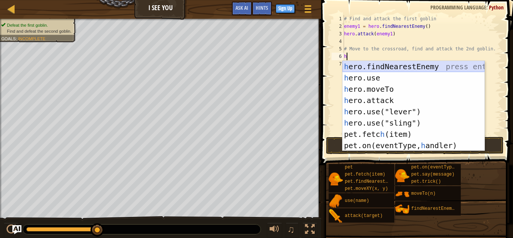
click at [413, 66] on div "h ero.findNearestEnemy press enter h ero.use press enter h ero.moveTo press ent…" at bounding box center [414, 117] width 142 height 113
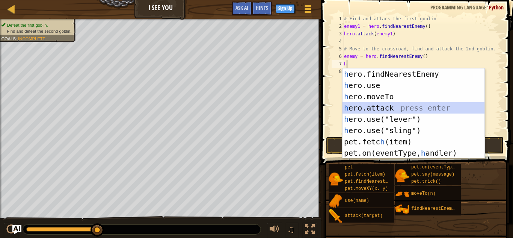
click at [384, 107] on div "h ero.findNearestEnemy press enter h ero.use press enter h ero.moveTo press ent…" at bounding box center [414, 124] width 142 height 113
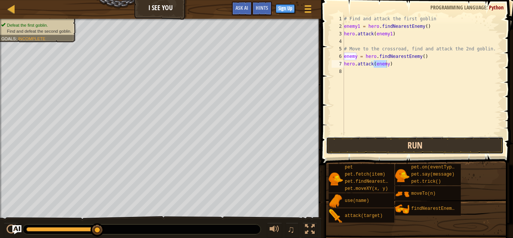
click at [411, 143] on button "Run" at bounding box center [415, 145] width 178 height 17
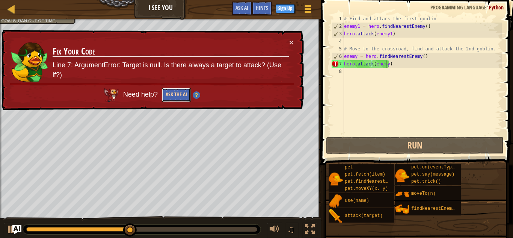
click at [180, 93] on button "Ask the AI" at bounding box center [176, 95] width 29 height 14
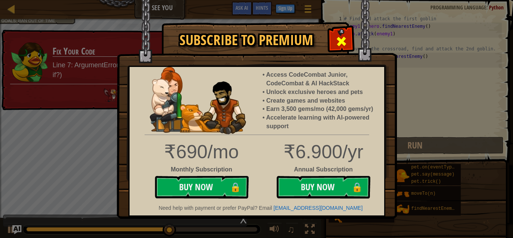
click at [338, 35] on span at bounding box center [342, 41] width 12 height 12
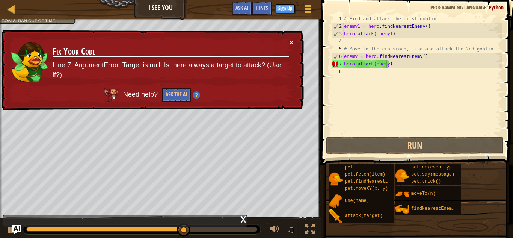
click at [293, 38] on button "×" at bounding box center [291, 42] width 5 height 8
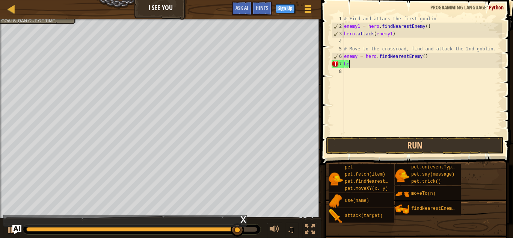
type textarea "h"
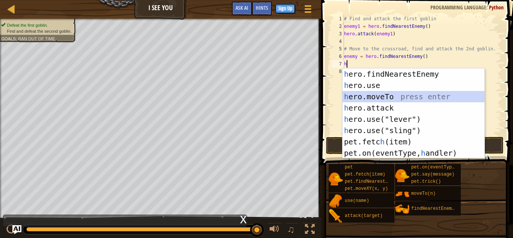
click at [379, 96] on div "h ero.findNearestEnemy press enter h ero.use press enter h ero.moveTo press ent…" at bounding box center [414, 124] width 142 height 113
type textarea "hero.moveTo(2)"
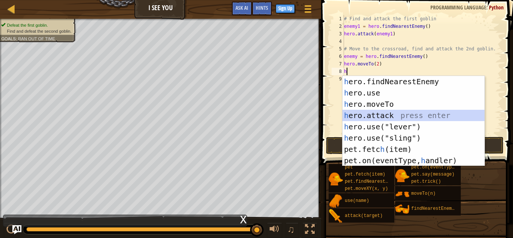
click at [387, 117] on div "h ero.findNearestEnemy press enter h ero.use press enter h ero.moveTo press ent…" at bounding box center [414, 132] width 142 height 113
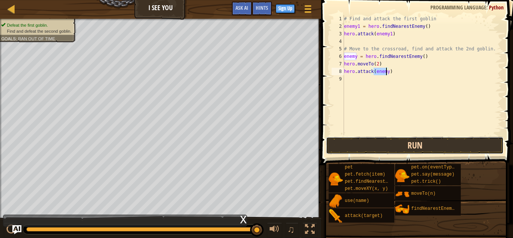
click at [402, 145] on button "Run" at bounding box center [415, 145] width 178 height 17
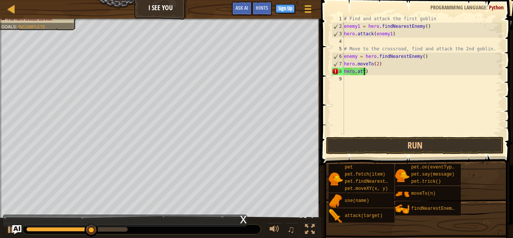
type textarea ")"
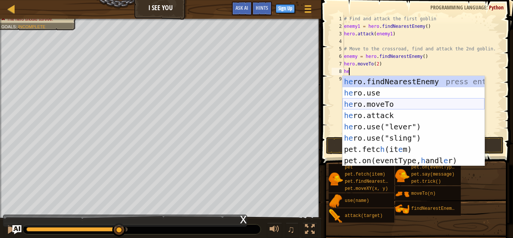
click at [387, 107] on div "he ro.findNearestEnemy press enter he ro.use press enter he ro.moveTo press ent…" at bounding box center [414, 132] width 142 height 113
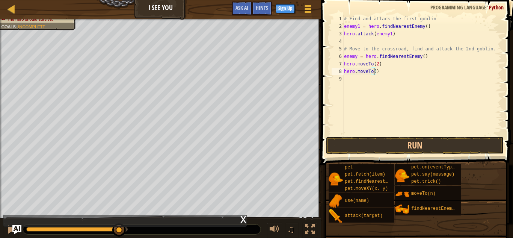
type textarea "hero.moveTo(3)"
click at [346, 79] on div "# Find and attack the first goblin enemy1 = hero . findNearestEnemy ( ) hero . …" at bounding box center [422, 82] width 159 height 135
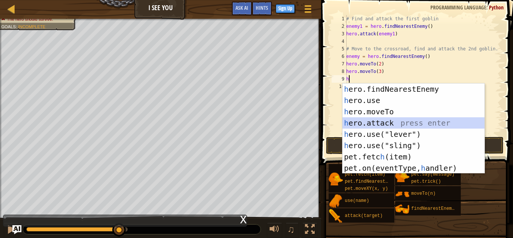
click at [393, 120] on div "h ero.findNearestEnemy press enter h ero.use press enter h ero.moveTo press ent…" at bounding box center [414, 139] width 142 height 113
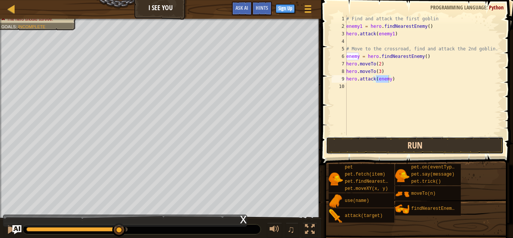
click at [397, 141] on button "Run" at bounding box center [415, 145] width 178 height 17
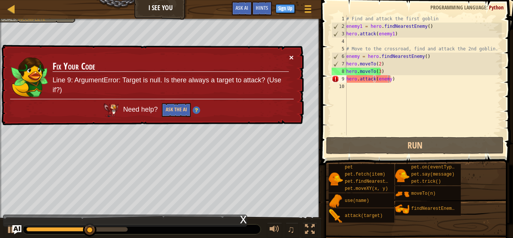
click at [293, 54] on button "×" at bounding box center [291, 57] width 5 height 8
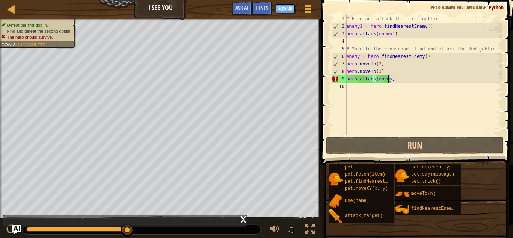
scroll to position [3, 3]
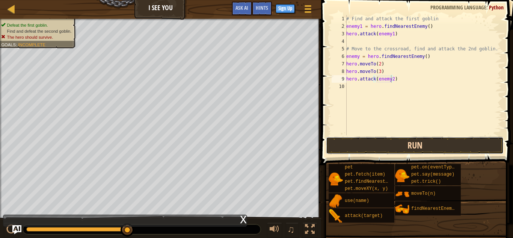
click at [396, 144] on button "Run" at bounding box center [415, 145] width 178 height 17
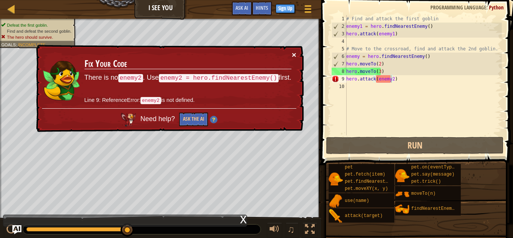
click at [296, 52] on button "×" at bounding box center [294, 55] width 5 height 8
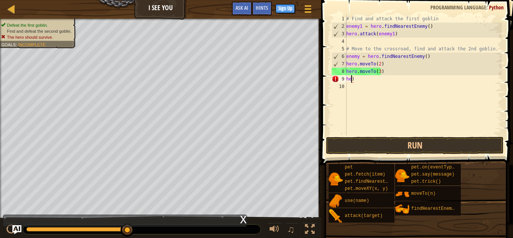
scroll to position [3, 0]
type textarea ")"
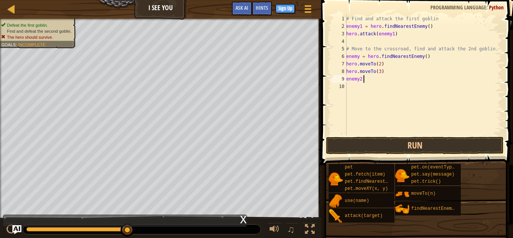
scroll to position [3, 1]
type textarea "enemy2 = h"
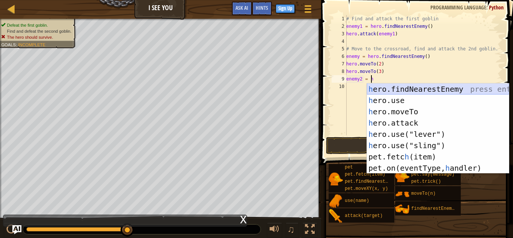
click at [408, 87] on div "h ero.findNearestEnemy press enter h ero.use press enter h ero.moveTo press ent…" at bounding box center [438, 139] width 142 height 113
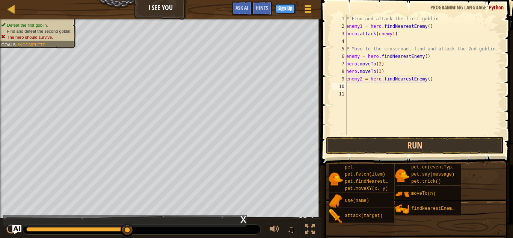
scroll to position [3, 0]
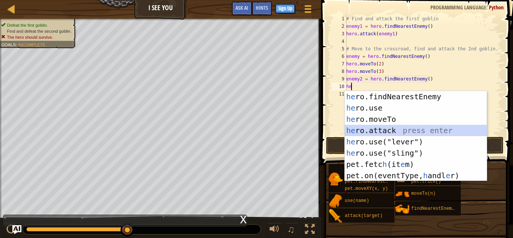
click at [386, 128] on div "he ro.findNearestEnemy press enter he ro.use press enter he ro.moveTo press ent…" at bounding box center [416, 147] width 142 height 113
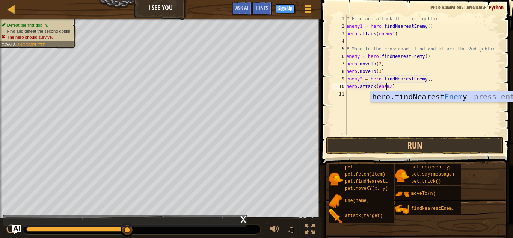
scroll to position [3, 3]
type textarea "hero.attack(enemy2)"
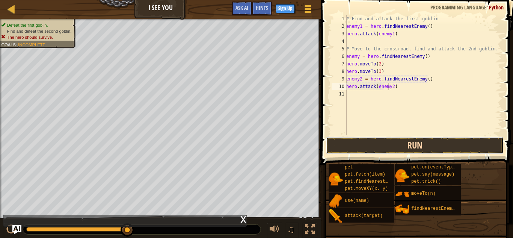
click at [423, 143] on button "Run" at bounding box center [415, 145] width 178 height 17
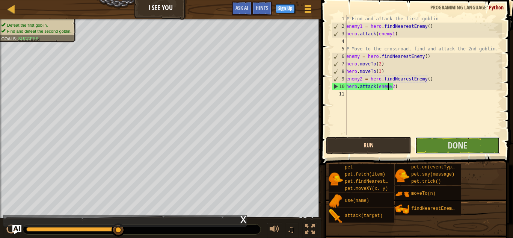
click at [423, 143] on button "Done" at bounding box center [457, 145] width 85 height 17
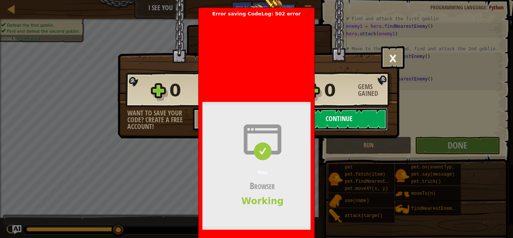
click at [366, 119] on button "Continue" at bounding box center [339, 119] width 97 height 23
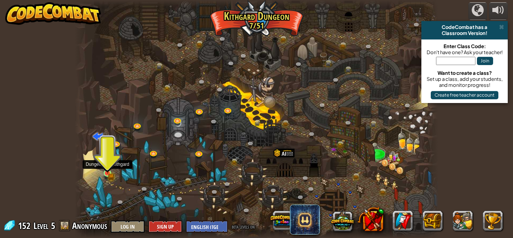
click at [107, 170] on img at bounding box center [107, 164] width 9 height 19
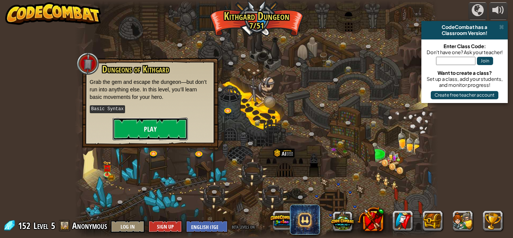
click at [145, 127] on button "Play" at bounding box center [150, 129] width 75 height 23
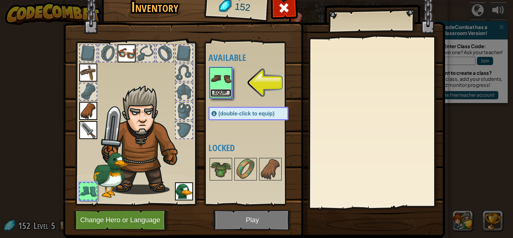
click at [216, 92] on button "Equip" at bounding box center [220, 93] width 21 height 8
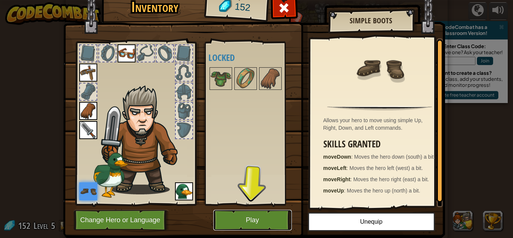
click at [250, 215] on button "Play" at bounding box center [252, 220] width 79 height 21
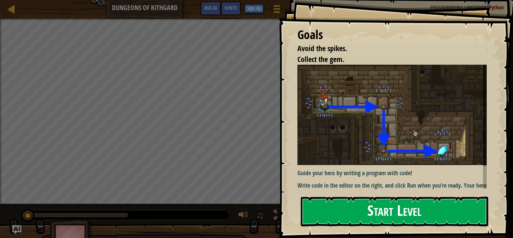
click at [360, 209] on button "Start Level" at bounding box center [394, 212] width 187 height 30
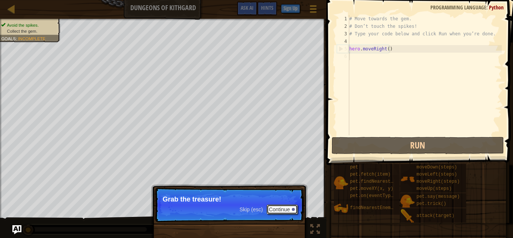
click at [288, 209] on button "Continue" at bounding box center [282, 209] width 31 height 10
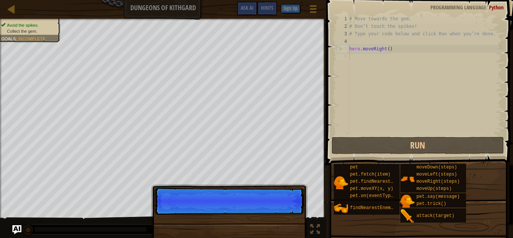
scroll to position [3, 0]
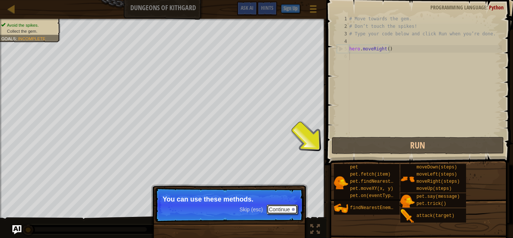
click at [288, 209] on button "Continue" at bounding box center [282, 209] width 31 height 10
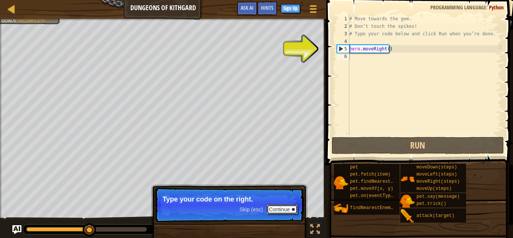
click at [291, 209] on button "Continue" at bounding box center [282, 209] width 31 height 10
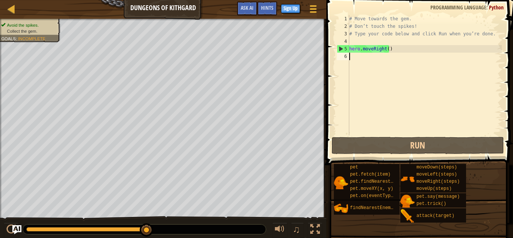
type textarea "h"
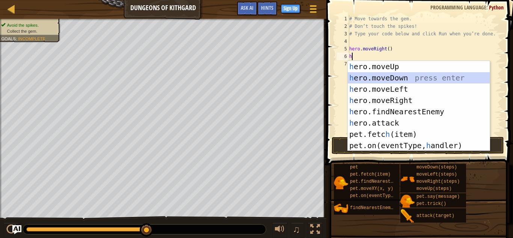
click at [390, 74] on div "h ero.moveUp press enter h ero.moveDown press enter h ero.moveLeft press enter …" at bounding box center [419, 117] width 142 height 113
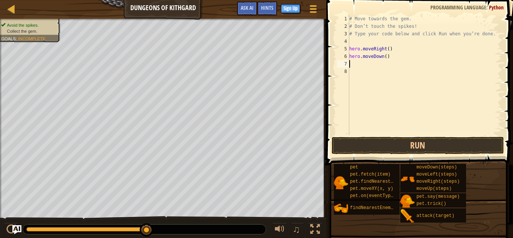
type textarea "h"
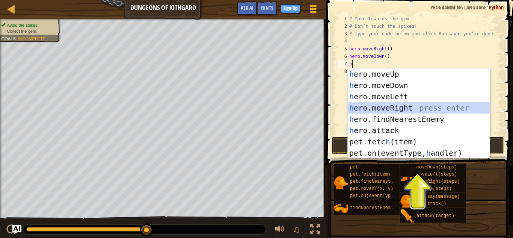
click at [394, 104] on div "h ero.moveUp press enter h ero.moveDown press enter h ero.moveLeft press enter …" at bounding box center [419, 124] width 142 height 113
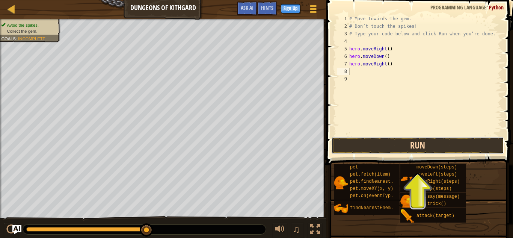
click at [389, 138] on button "Run" at bounding box center [418, 145] width 172 height 17
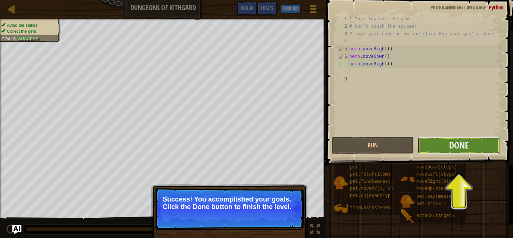
click at [470, 141] on button "Done" at bounding box center [459, 145] width 82 height 17
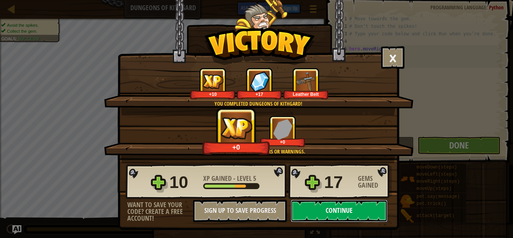
click at [346, 200] on button "Continue" at bounding box center [339, 211] width 97 height 23
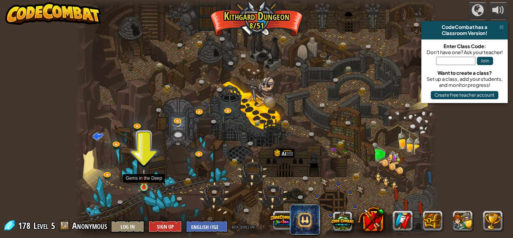
click at [141, 187] on img at bounding box center [144, 178] width 9 height 20
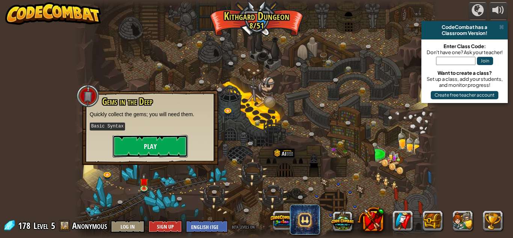
click at [166, 145] on button "Play" at bounding box center [150, 146] width 75 height 23
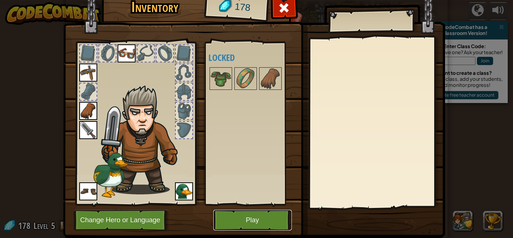
click at [250, 219] on button "Play" at bounding box center [252, 220] width 79 height 21
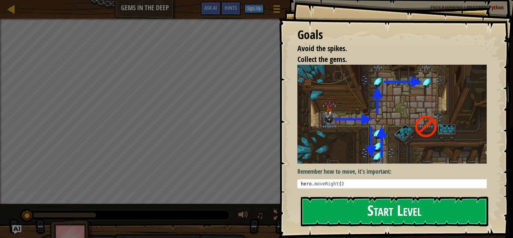
click at [363, 206] on button "Start Level" at bounding box center [394, 212] width 187 height 30
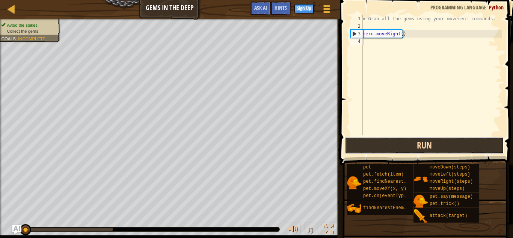
click at [407, 146] on button "Run" at bounding box center [424, 145] width 159 height 17
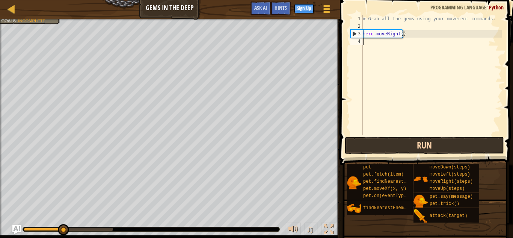
type textarea "h"
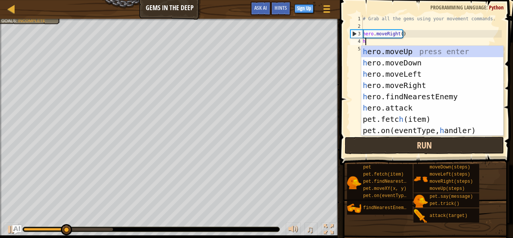
scroll to position [3, 0]
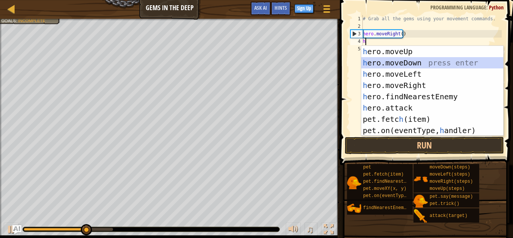
click at [432, 61] on div "h ero.moveUp press enter h ero.moveDown press enter h ero.moveLeft press enter …" at bounding box center [432, 102] width 142 height 113
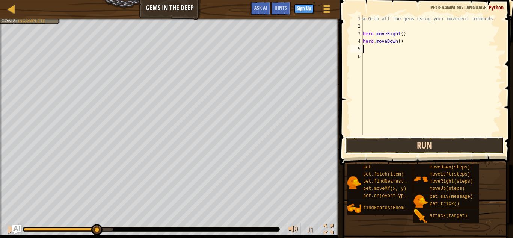
click at [416, 144] on button "Run" at bounding box center [424, 145] width 159 height 17
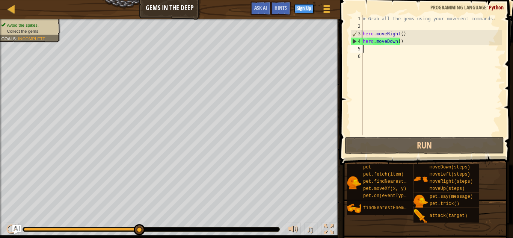
type textarea "h"
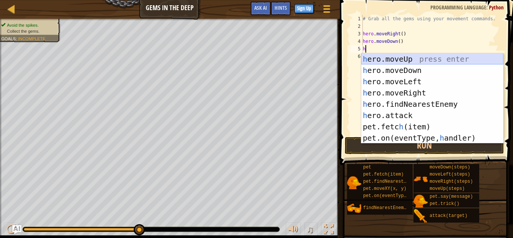
click at [411, 60] on div "h ero.moveUp press enter h ero.moveDown press enter h ero.moveLeft press enter …" at bounding box center [432, 109] width 142 height 113
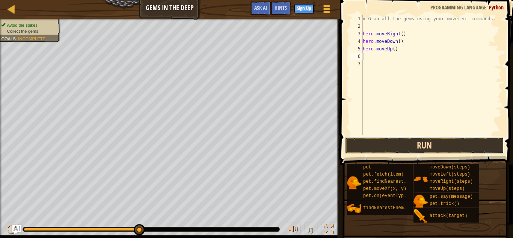
click at [404, 144] on button "Run" at bounding box center [424, 145] width 159 height 17
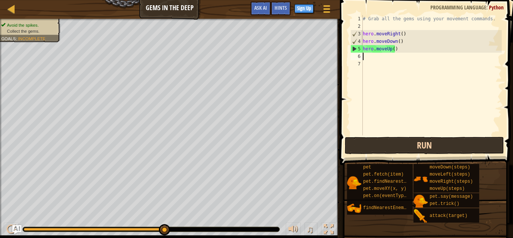
type textarea "h"
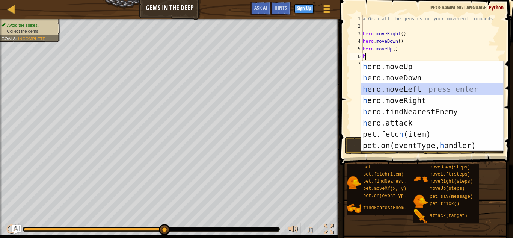
click at [419, 89] on div "h ero.moveUp press enter h ero.moveDown press enter h ero.moveLeft press enter …" at bounding box center [432, 117] width 142 height 113
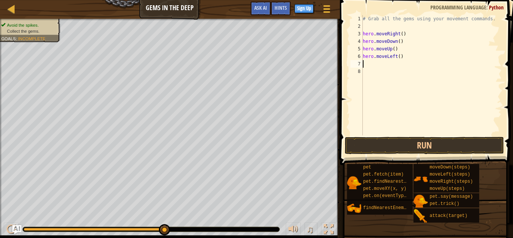
click at [393, 55] on div "# Grab all the gems using your movement commands. hero . moveRight ( ) hero . m…" at bounding box center [431, 82] width 141 height 135
click at [395, 56] on div "# Grab all the gems using your movement commands. hero . moveRight ( ) hero . m…" at bounding box center [431, 82] width 141 height 135
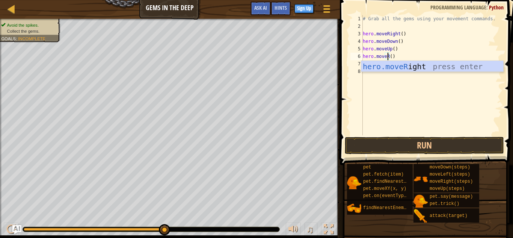
scroll to position [3, 2]
click at [401, 66] on div "hero.moveR ight press enter" at bounding box center [432, 78] width 142 height 34
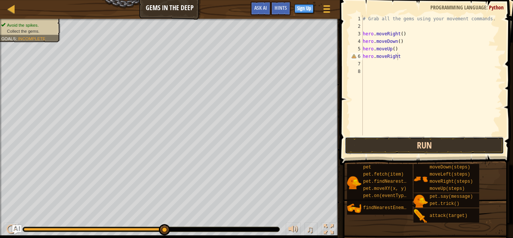
click at [393, 145] on button "Run" at bounding box center [424, 145] width 159 height 17
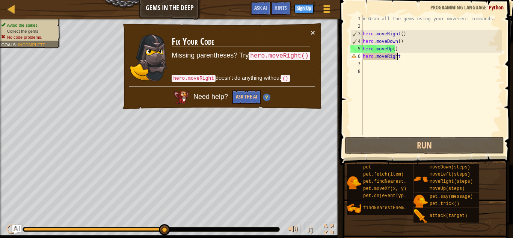
scroll to position [3, 3]
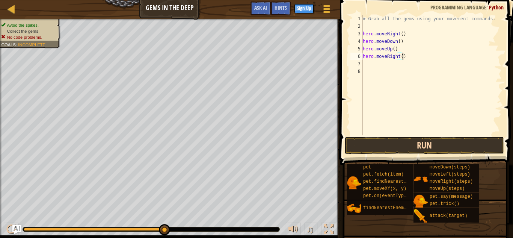
type textarea "hero.moveRight()"
click at [414, 140] on button "Run" at bounding box center [424, 145] width 159 height 17
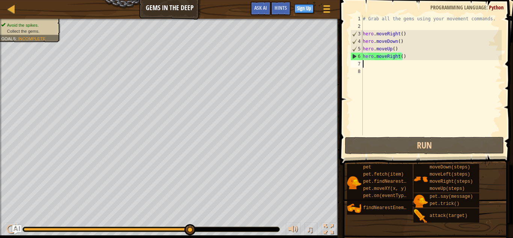
scroll to position [3, 0]
type textarea "H"
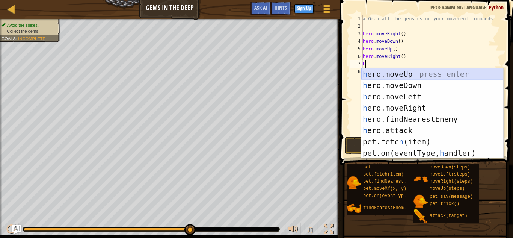
click at [394, 73] on div "h ero.moveUp press enter h ero.moveDown press enter h ero.moveLeft press enter …" at bounding box center [432, 124] width 142 height 113
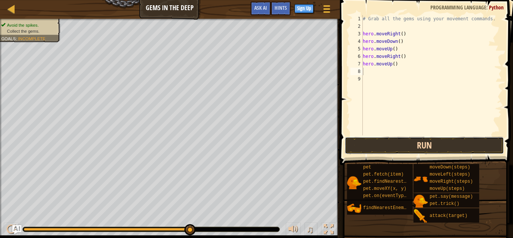
click at [410, 141] on button "Run" at bounding box center [424, 145] width 159 height 17
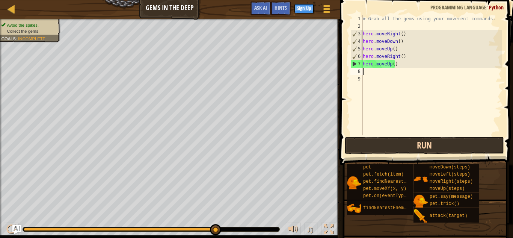
type textarea "H"
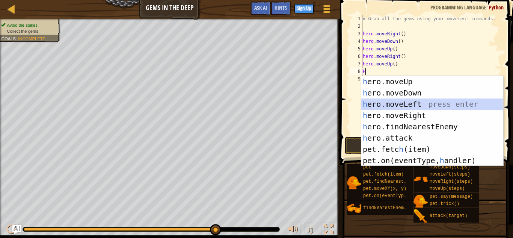
click at [430, 101] on div "h ero.moveUp press enter h ero.moveDown press enter h ero.moveLeft press enter …" at bounding box center [432, 132] width 142 height 113
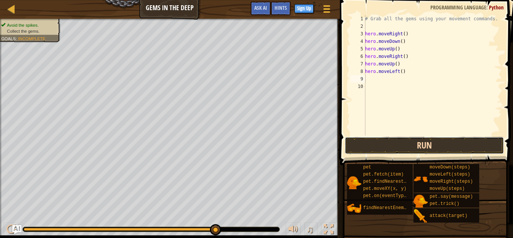
click at [418, 143] on button "Run" at bounding box center [424, 145] width 159 height 17
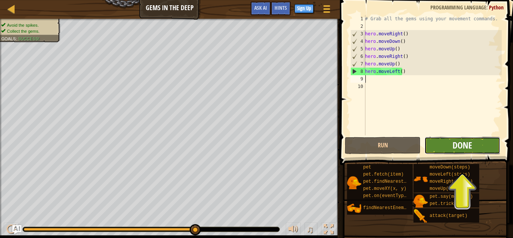
click at [455, 147] on span "Done" at bounding box center [463, 145] width 20 height 12
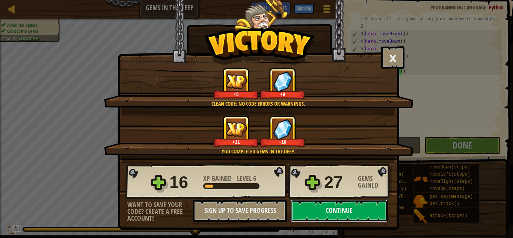
click at [349, 204] on button "Continue" at bounding box center [339, 211] width 97 height 23
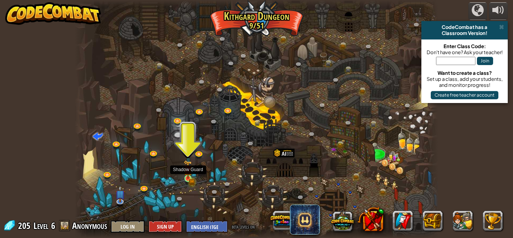
click at [188, 177] on img at bounding box center [188, 169] width 9 height 19
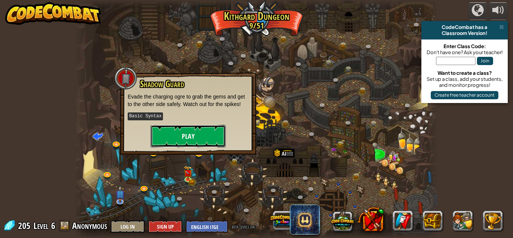
click at [179, 140] on button "Play" at bounding box center [188, 136] width 75 height 23
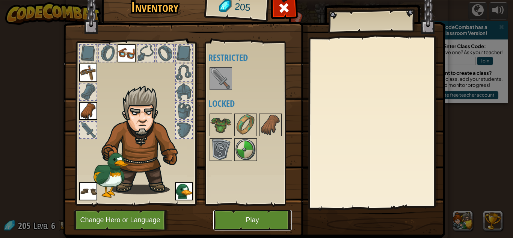
click at [248, 218] on button "Play" at bounding box center [252, 220] width 79 height 21
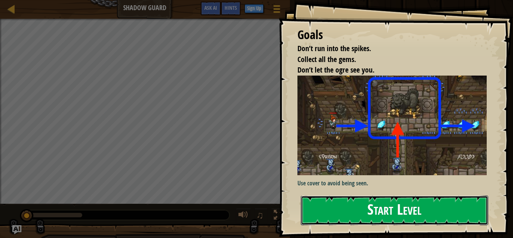
click at [322, 201] on button "Start Level" at bounding box center [394, 210] width 187 height 30
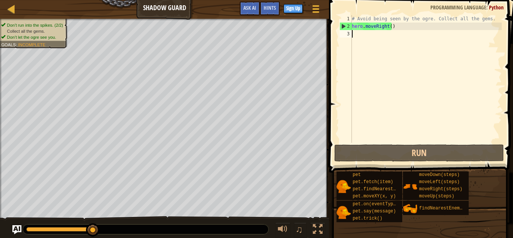
type textarea "J"
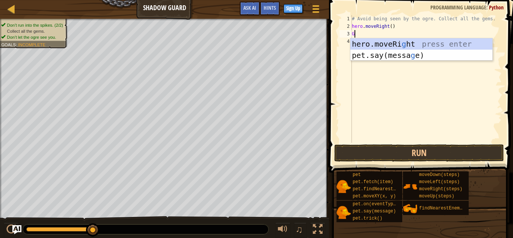
type textarea "G"
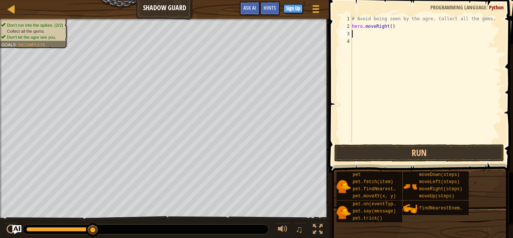
type textarea "G"
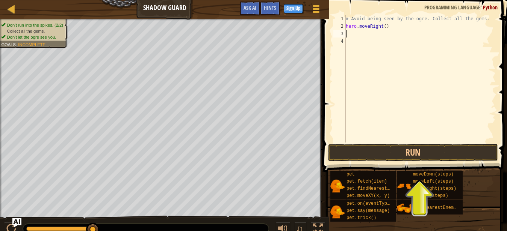
type textarea "H"
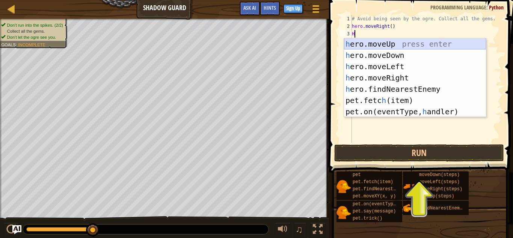
click at [383, 42] on div "h ero.moveUp press enter h ero.moveDown press enter h ero.moveLeft press enter …" at bounding box center [415, 88] width 142 height 101
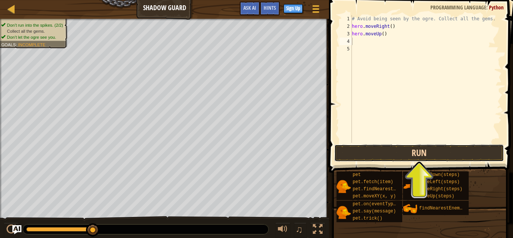
click at [373, 152] on button "Run" at bounding box center [419, 152] width 170 height 17
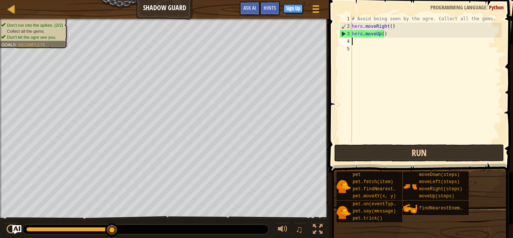
type textarea "H"
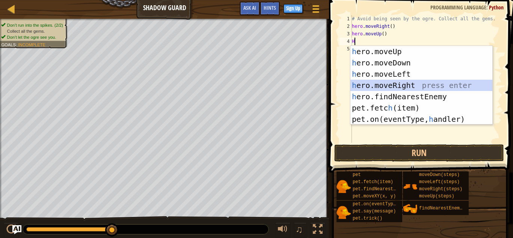
click at [411, 83] on div "h ero.moveUp press enter h ero.moveDown press enter h ero.moveLeft press enter …" at bounding box center [422, 96] width 142 height 101
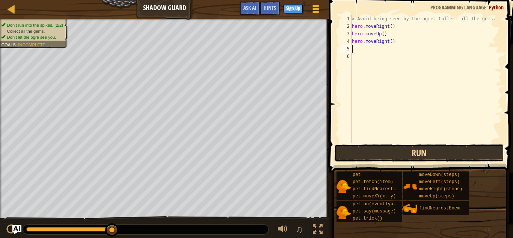
click at [432, 153] on button "Run" at bounding box center [419, 152] width 170 height 17
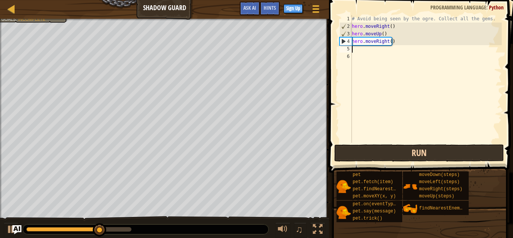
type textarea "H"
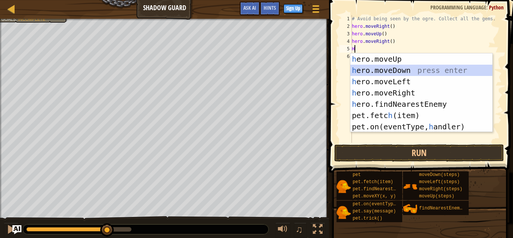
click at [402, 69] on div "h ero.moveUp press enter h ero.moveDown press enter h ero.moveLeft press enter …" at bounding box center [422, 103] width 142 height 101
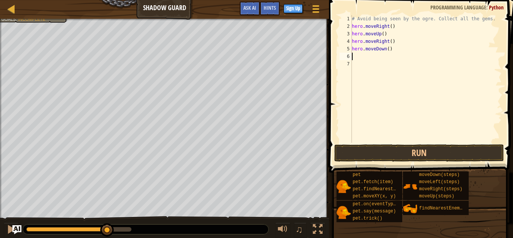
type textarea "H"
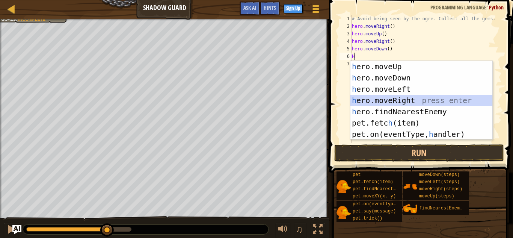
click at [404, 99] on div "h ero.moveUp press enter h ero.moveDown press enter h ero.moveLeft press enter …" at bounding box center [422, 111] width 142 height 101
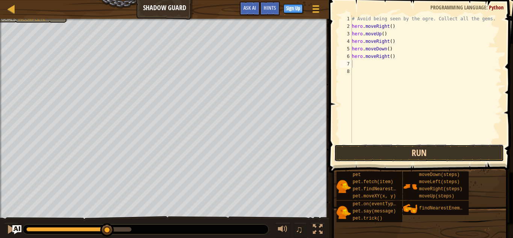
click at [409, 153] on button "Run" at bounding box center [419, 152] width 170 height 17
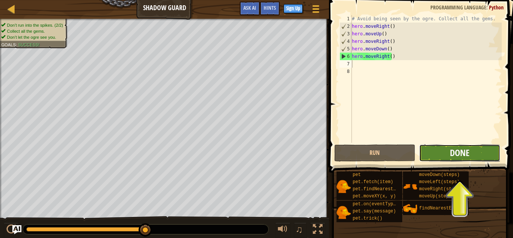
click at [452, 154] on span "Done" at bounding box center [460, 153] width 20 height 12
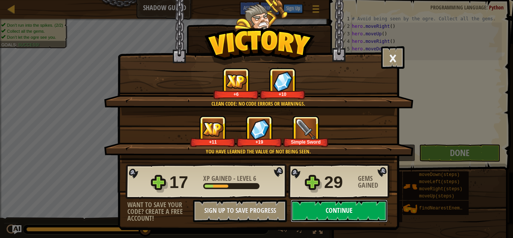
click at [357, 207] on button "Continue" at bounding box center [339, 211] width 97 height 23
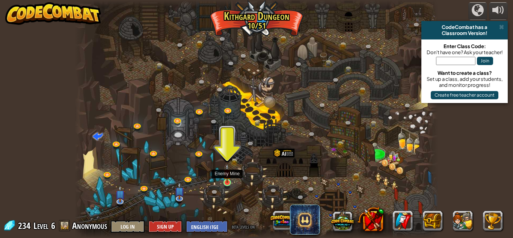
click at [227, 178] on img at bounding box center [227, 173] width 9 height 20
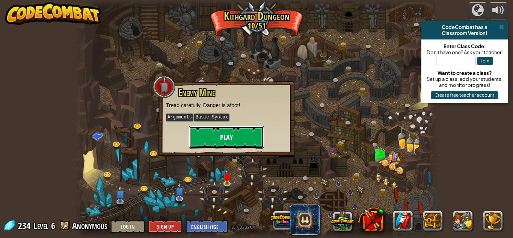
click at [233, 133] on button "Play" at bounding box center [226, 137] width 75 height 23
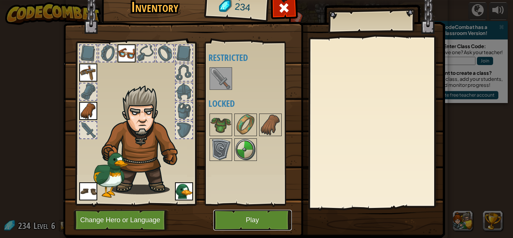
click at [260, 214] on button "Play" at bounding box center [252, 220] width 79 height 21
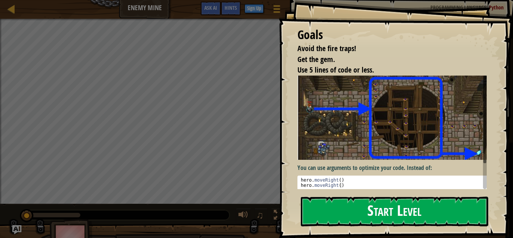
click at [348, 216] on button "Start Level" at bounding box center [394, 212] width 187 height 30
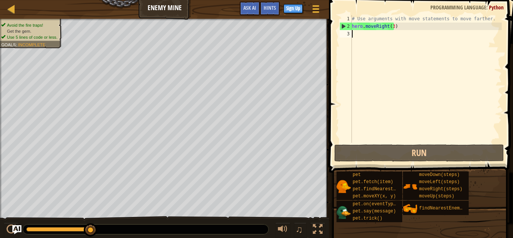
type textarea "H"
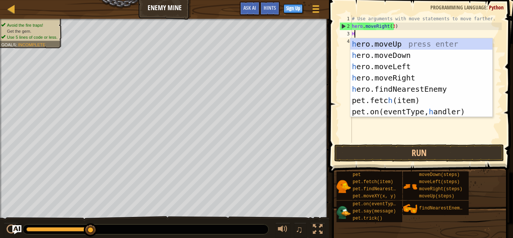
scroll to position [3, 0]
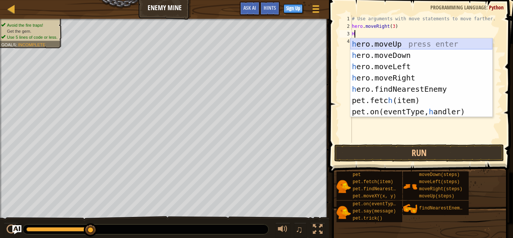
click at [405, 44] on div "h ero.moveUp press enter h ero.moveDown press enter h ero.moveLeft press enter …" at bounding box center [422, 88] width 142 height 101
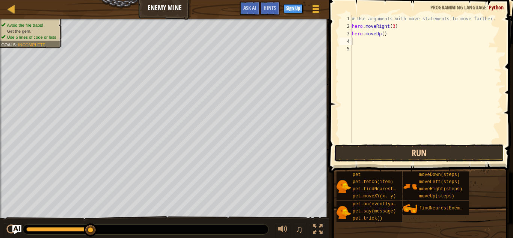
click at [394, 152] on button "Run" at bounding box center [419, 152] width 170 height 17
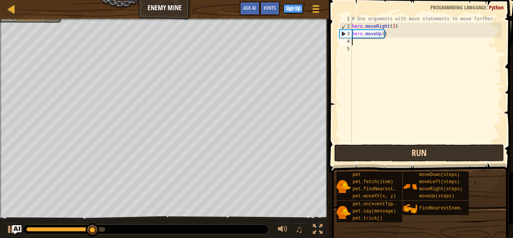
type textarea "H"
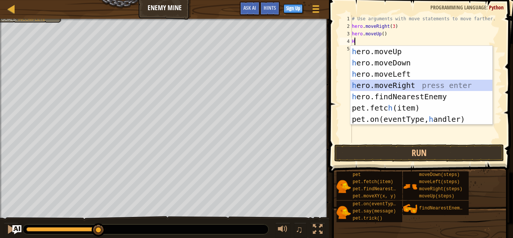
click at [401, 81] on div "h ero.moveUp press enter h ero.moveDown press enter h ero.moveLeft press enter …" at bounding box center [422, 96] width 142 height 101
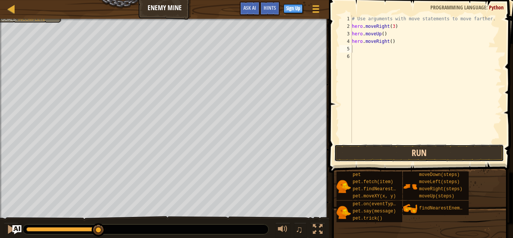
click at [396, 146] on button "Run" at bounding box center [419, 152] width 170 height 17
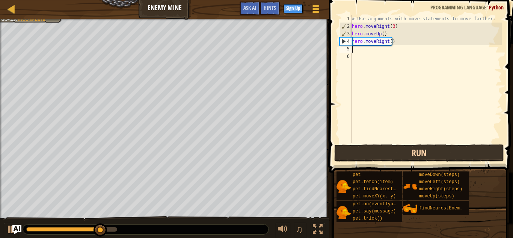
type textarea "H"
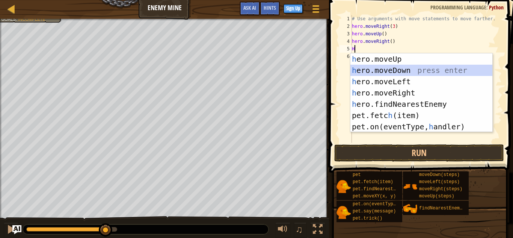
click at [389, 72] on div "h ero.moveUp press enter h ero.moveDown press enter h ero.moveLeft press enter …" at bounding box center [422, 103] width 142 height 101
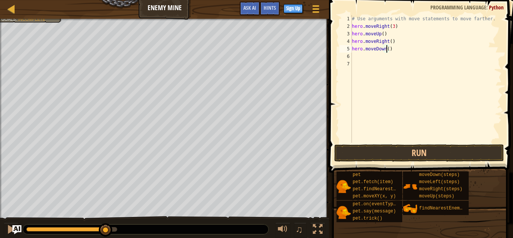
click at [387, 49] on div "# Use arguments with move statements to move farther. hero . moveRight ( 3 ) he…" at bounding box center [426, 86] width 151 height 143
click at [401, 152] on button "Run" at bounding box center [419, 152] width 170 height 17
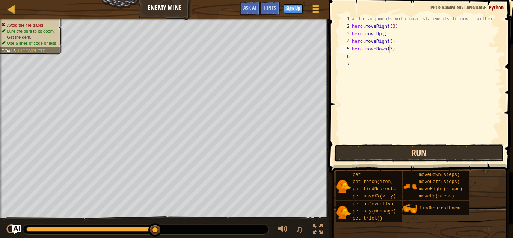
click at [401, 152] on button "Run" at bounding box center [419, 152] width 170 height 17
type textarea "hero.moveDown(3)"
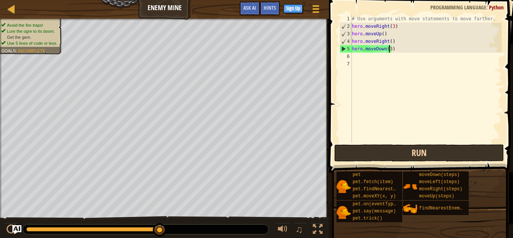
scroll to position [3, 0]
type textarea "H"
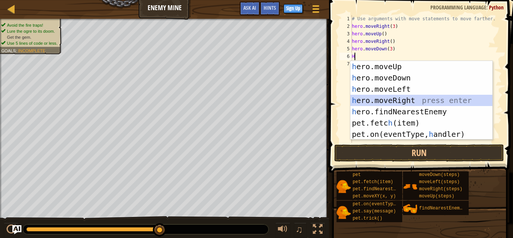
click at [402, 99] on div "h ero.moveUp press enter h ero.moveDown press enter h ero.moveLeft press enter …" at bounding box center [422, 111] width 142 height 101
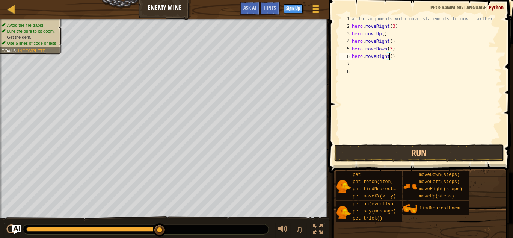
click at [388, 56] on div "# Use arguments with move statements to move farther. hero . moveRight ( 3 ) he…" at bounding box center [426, 86] width 151 height 143
type textarea "hero.moveRight(1)"
click at [401, 149] on button "Run" at bounding box center [419, 152] width 170 height 17
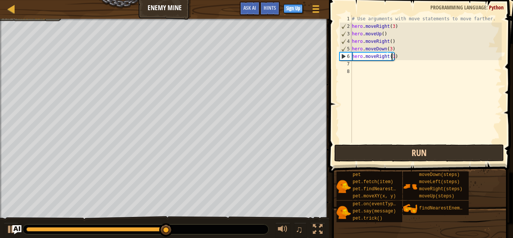
scroll to position [3, 0]
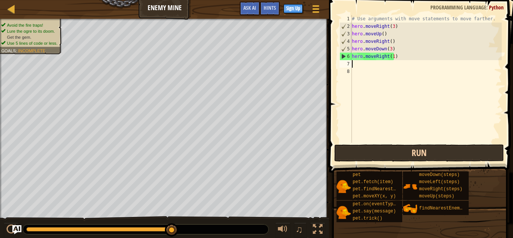
type textarea "H"
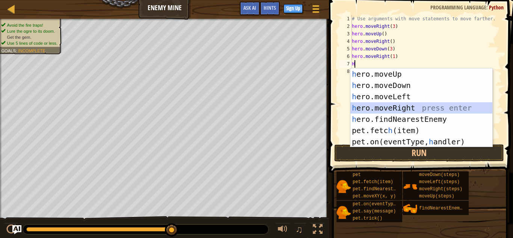
click at [400, 107] on div "h ero.moveUp press enter h ero.moveDown press enter h ero.moveLeft press enter …" at bounding box center [422, 118] width 142 height 101
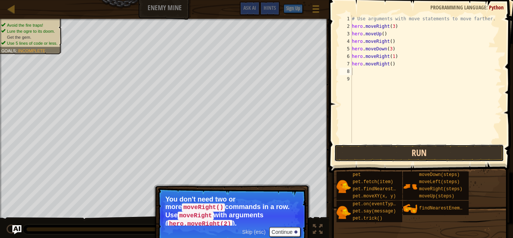
click at [402, 146] on button "Run" at bounding box center [419, 152] width 170 height 17
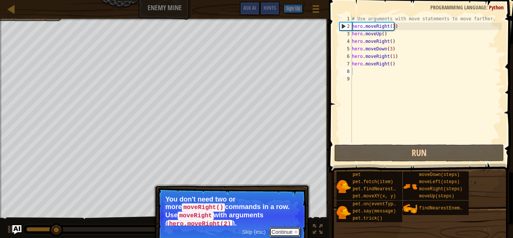
click at [292, 227] on button "Continue" at bounding box center [284, 232] width 31 height 10
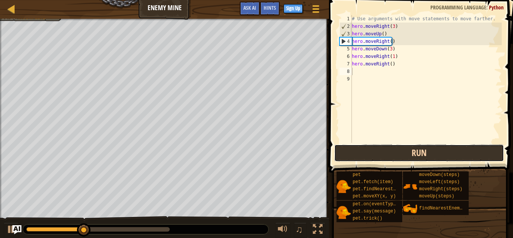
click at [369, 158] on button "Run" at bounding box center [419, 152] width 170 height 17
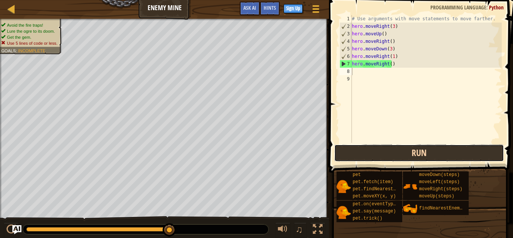
click at [388, 153] on button "Run" at bounding box center [419, 152] width 170 height 17
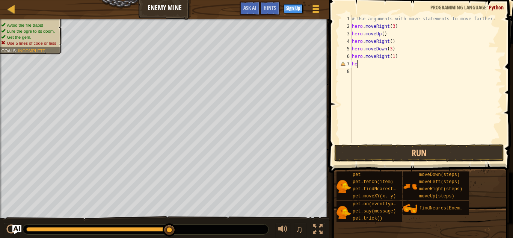
type textarea "h"
type textarea "hero.moveRight(2)"
click at [393, 150] on button "Run" at bounding box center [419, 152] width 170 height 17
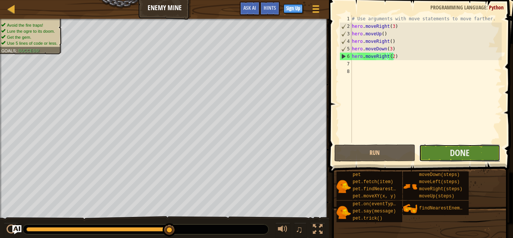
click at [443, 150] on button "Done" at bounding box center [459, 152] width 81 height 17
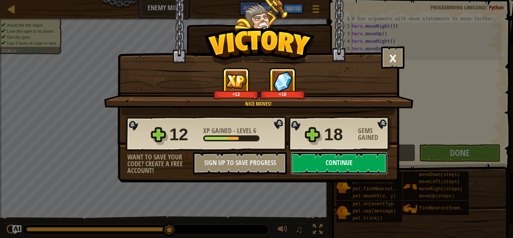
click at [357, 163] on button "Continue" at bounding box center [339, 163] width 97 height 23
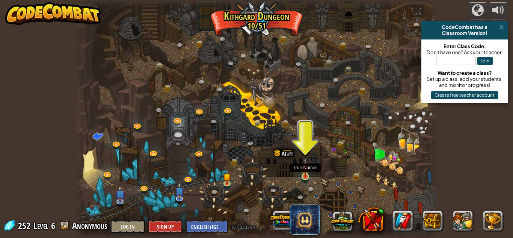
click at [304, 177] on img at bounding box center [305, 167] width 9 height 20
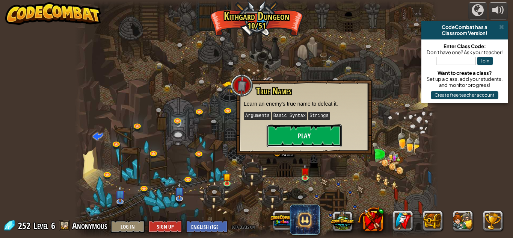
click at [310, 132] on button "Play" at bounding box center [304, 135] width 75 height 23
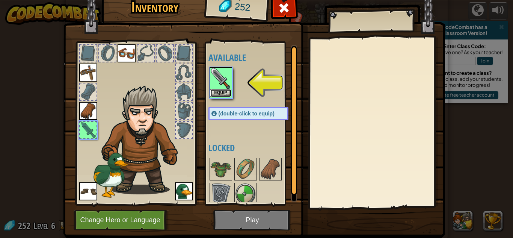
click at [212, 89] on button "Equip" at bounding box center [220, 93] width 21 height 8
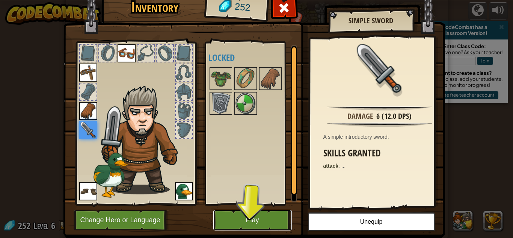
click at [254, 216] on button "Play" at bounding box center [252, 220] width 79 height 21
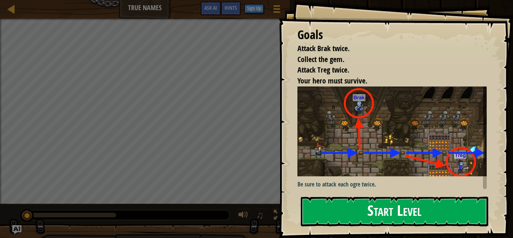
click at [313, 207] on button "Start Level" at bounding box center [394, 212] width 187 height 30
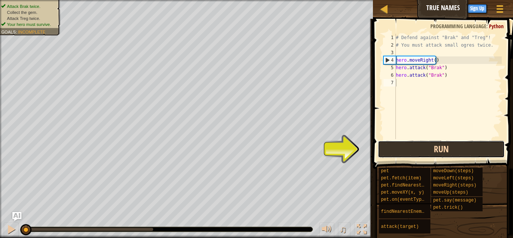
click at [408, 144] on button "Run" at bounding box center [441, 149] width 127 height 17
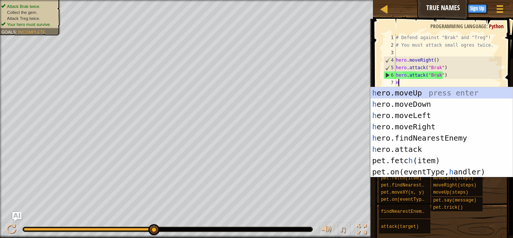
scroll to position [3, 0]
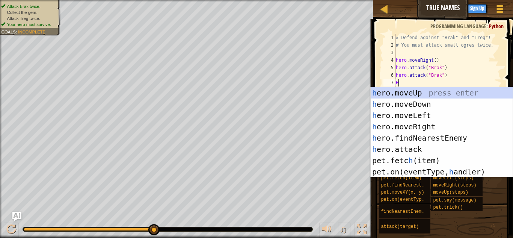
type textarea "HE"
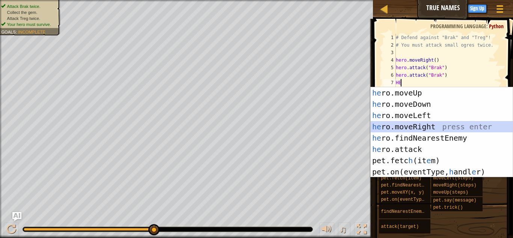
click at [408, 126] on div "he ro.moveUp press enter he ro.moveDown press enter he ro.moveLeft press enter …" at bounding box center [442, 143] width 142 height 113
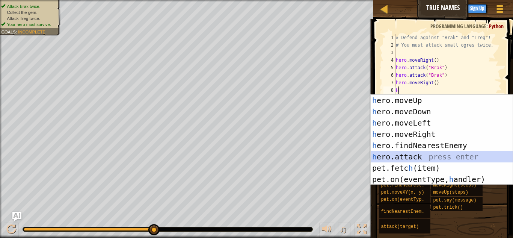
click at [423, 156] on div "h ero.moveUp press enter h ero.moveDown press enter h ero.moveLeft press enter …" at bounding box center [442, 151] width 142 height 113
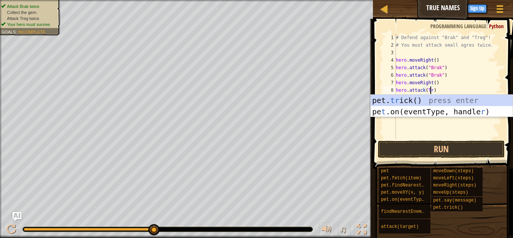
scroll to position [3, 3]
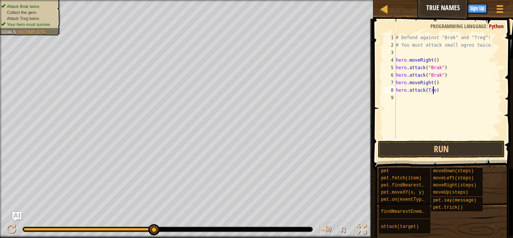
type textarea "hero.attack(Treg)"
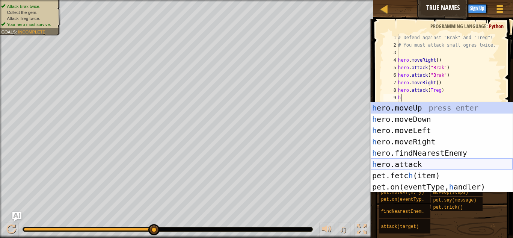
click at [426, 164] on div "h ero.moveUp press enter h ero.moveDown press enter h ero.moveLeft press enter …" at bounding box center [442, 158] width 142 height 113
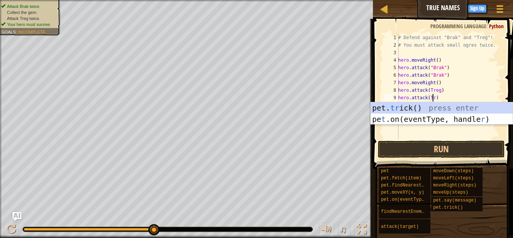
scroll to position [3, 3]
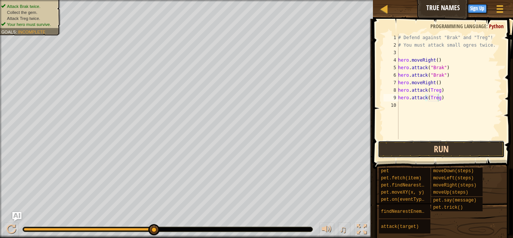
click at [459, 149] on button "Run" at bounding box center [441, 149] width 127 height 17
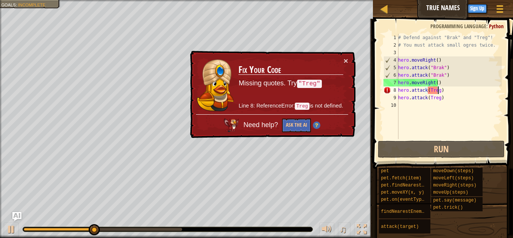
click at [438, 91] on div "# Defend against "Brak" and "Treg"! # You must attack small ogres twice. hero .…" at bounding box center [449, 94] width 105 height 120
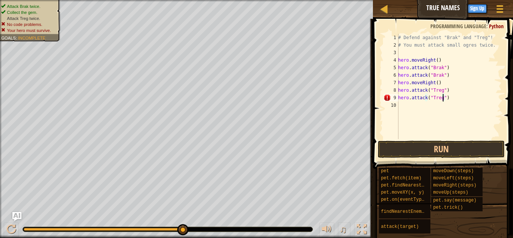
scroll to position [3, 3]
type textarea "hero.attack("Treg")"
click at [439, 148] on button "Run" at bounding box center [441, 149] width 127 height 17
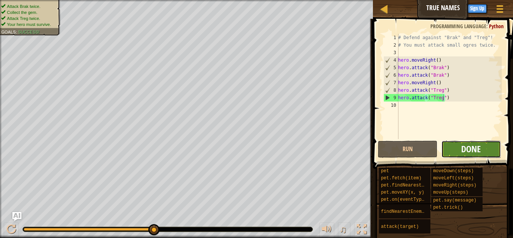
click at [464, 145] on span "Done" at bounding box center [471, 149] width 20 height 12
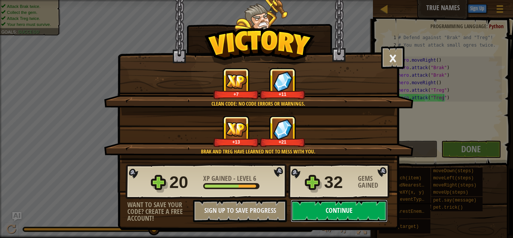
click at [360, 210] on button "Continue" at bounding box center [339, 211] width 97 height 23
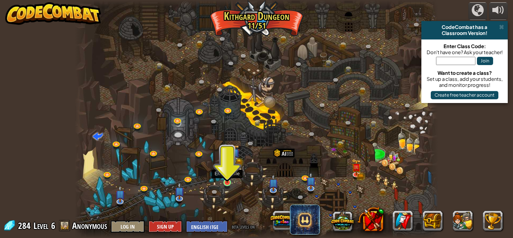
click at [228, 181] on img at bounding box center [227, 173] width 9 height 20
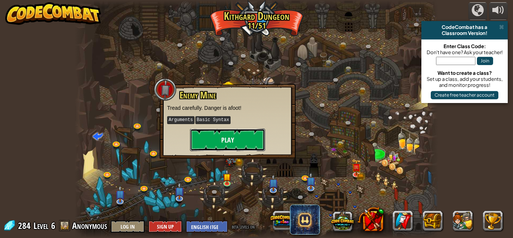
click at [207, 133] on button "Play" at bounding box center [227, 140] width 75 height 23
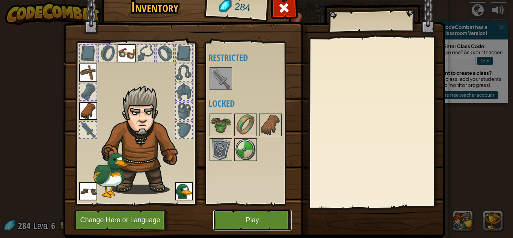
click at [237, 222] on button "Play" at bounding box center [252, 220] width 79 height 21
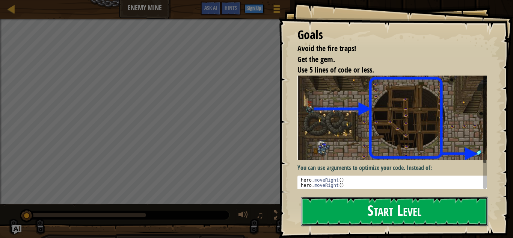
click at [316, 209] on button "Start Level" at bounding box center [394, 212] width 187 height 30
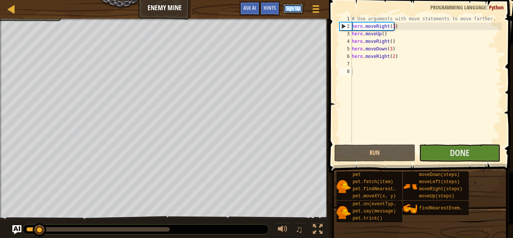
click at [302, 6] on button "Sign Up" at bounding box center [293, 8] width 19 height 9
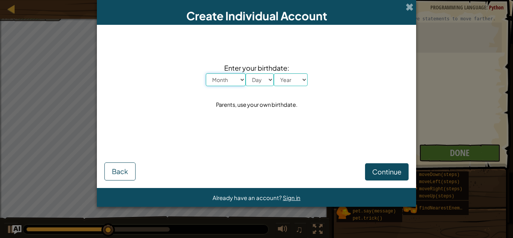
click at [239, 83] on select "Month January February March April May June July August September October Novem…" at bounding box center [226, 79] width 40 height 13
select select "2"
click at [206, 73] on select "Month January February March April May June July August September October Novem…" at bounding box center [226, 79] width 40 height 13
click at [269, 77] on select "Day 1 2 3 4 5 6 7 8 9 10 11 12 13 14 15 16 17 18 19 20 21 22 23 24 25 26 27 28 …" at bounding box center [260, 79] width 28 height 13
select select "4"
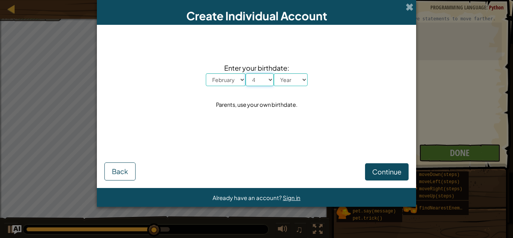
click at [246, 73] on select "Day 1 2 3 4 5 6 7 8 9 10 11 12 13 14 15 16 17 18 19 20 21 22 23 24 25 26 27 28 …" at bounding box center [260, 79] width 28 height 13
click at [260, 129] on div "Enter your birthdate: Month January February March April May June July August S…" at bounding box center [256, 85] width 304 height 107
click at [304, 79] on select "Year [DATE] 2024 2023 2022 2021 2020 2019 2018 2017 2016 2015 2014 2013 2012 20…" at bounding box center [291, 79] width 34 height 13
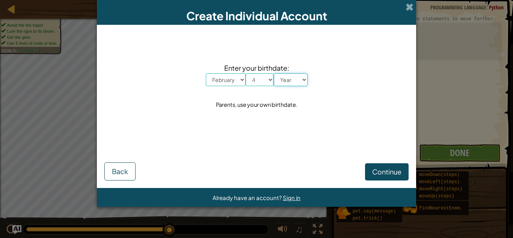
select select "2014"
click at [274, 73] on select "Year [DATE] 2024 2023 2022 2021 2020 2019 2018 2017 2016 2015 2014 2013 2012 20…" at bounding box center [291, 79] width 34 height 13
click at [377, 168] on span "Continue" at bounding box center [386, 171] width 29 height 9
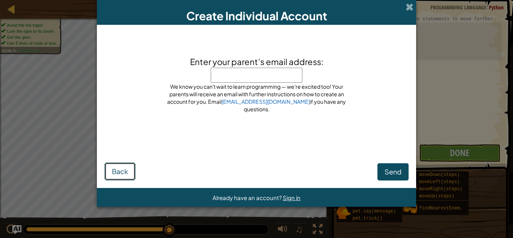
click at [121, 172] on span "Back" at bounding box center [120, 171] width 16 height 9
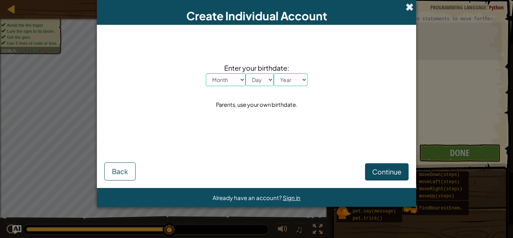
click at [413, 3] on span at bounding box center [410, 7] width 8 height 8
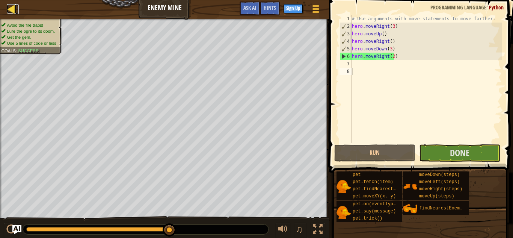
click at [8, 8] on div at bounding box center [11, 8] width 9 height 9
